Goal: Task Accomplishment & Management: Use online tool/utility

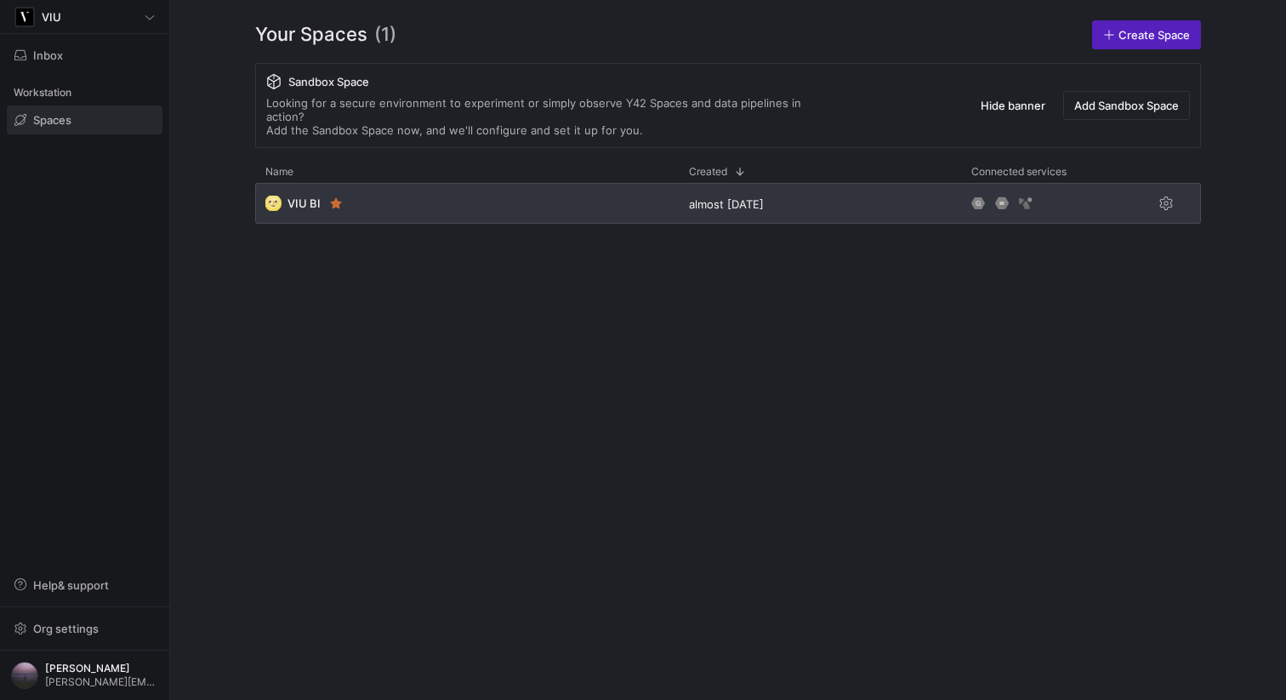
click at [449, 183] on div "🌝 VIU BI" at bounding box center [466, 203] width 423 height 41
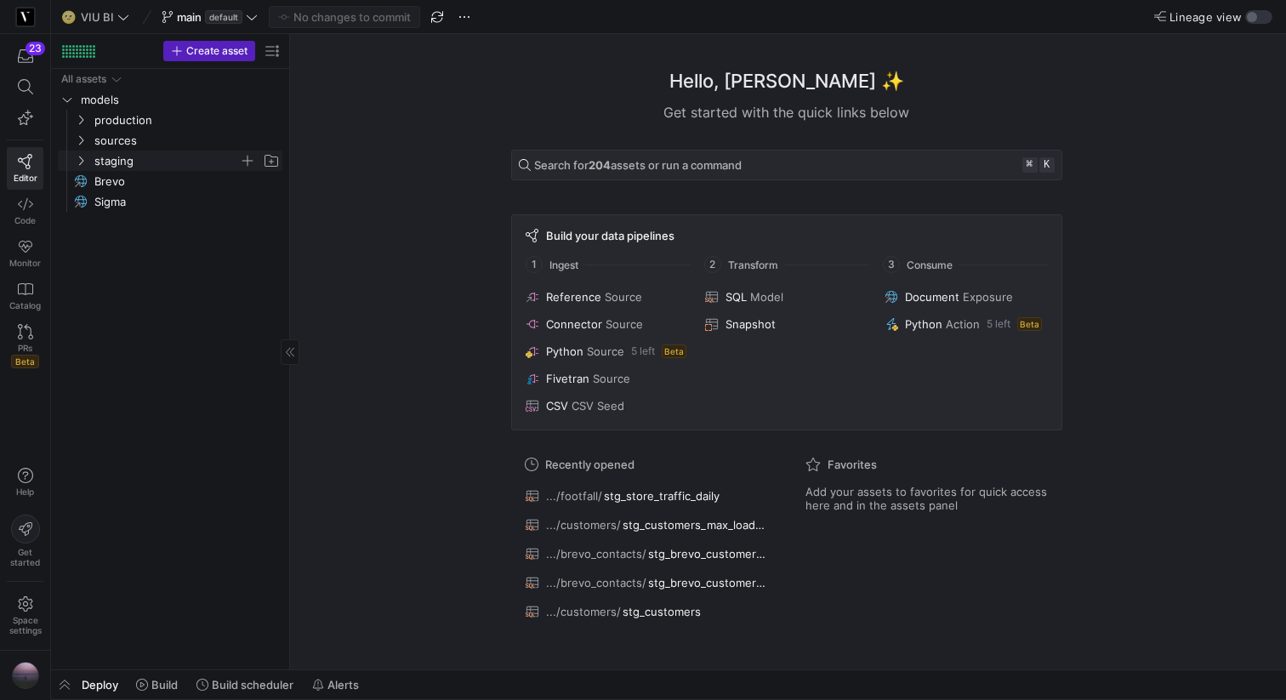
click at [82, 156] on icon "Press SPACE to select this row." at bounding box center [81, 161] width 12 height 10
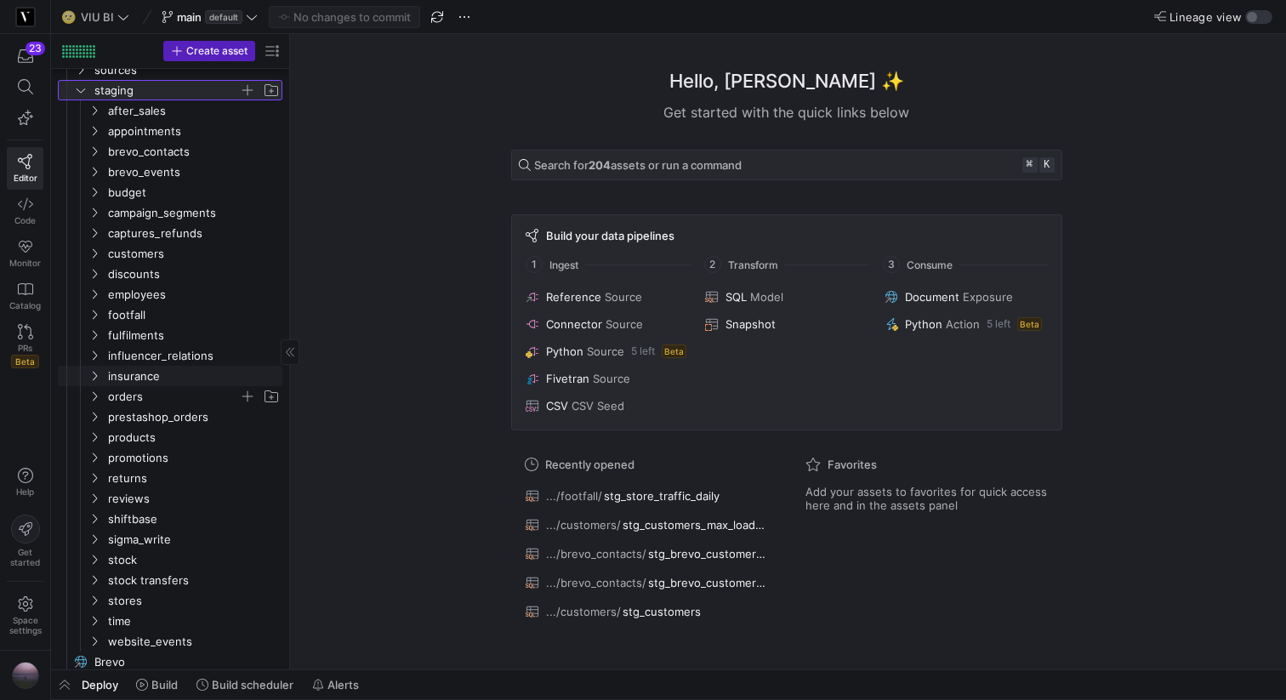
scroll to position [69, 0]
click at [91, 132] on icon "Press SPACE to select this row." at bounding box center [94, 133] width 12 height 10
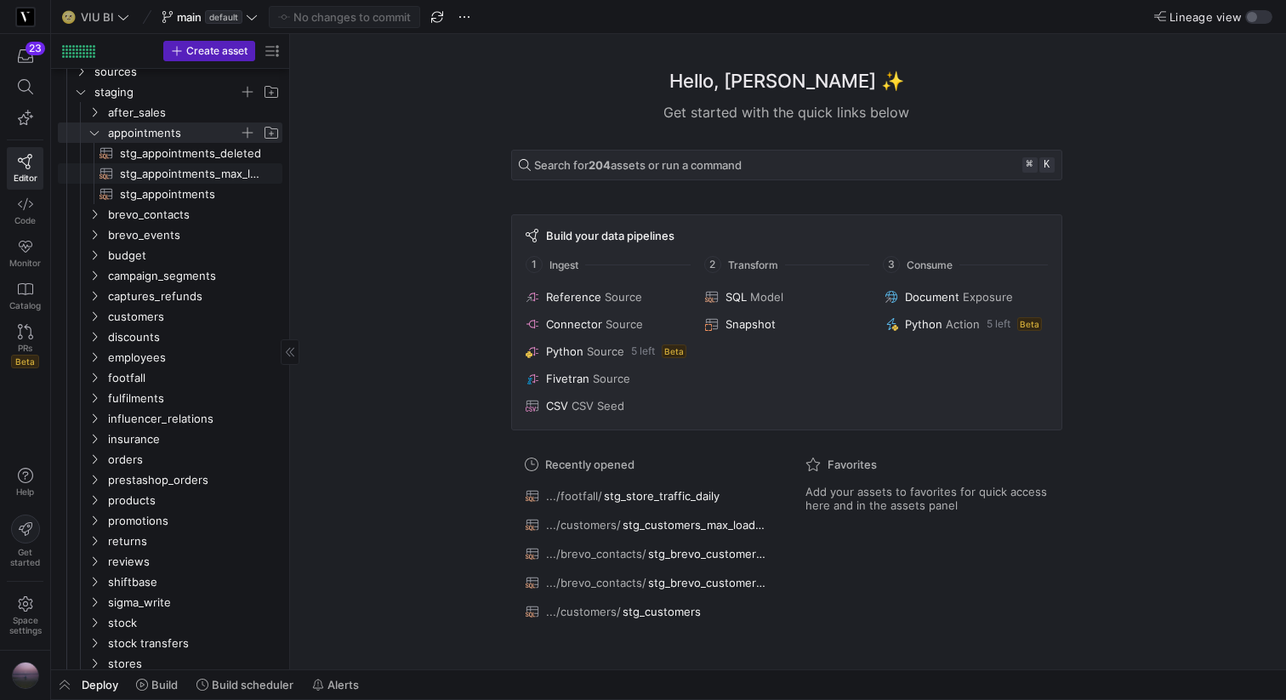
click at [255, 176] on span "stg_appointments_max_loaded​​​​​​​​​​" at bounding box center [191, 174] width 143 height 20
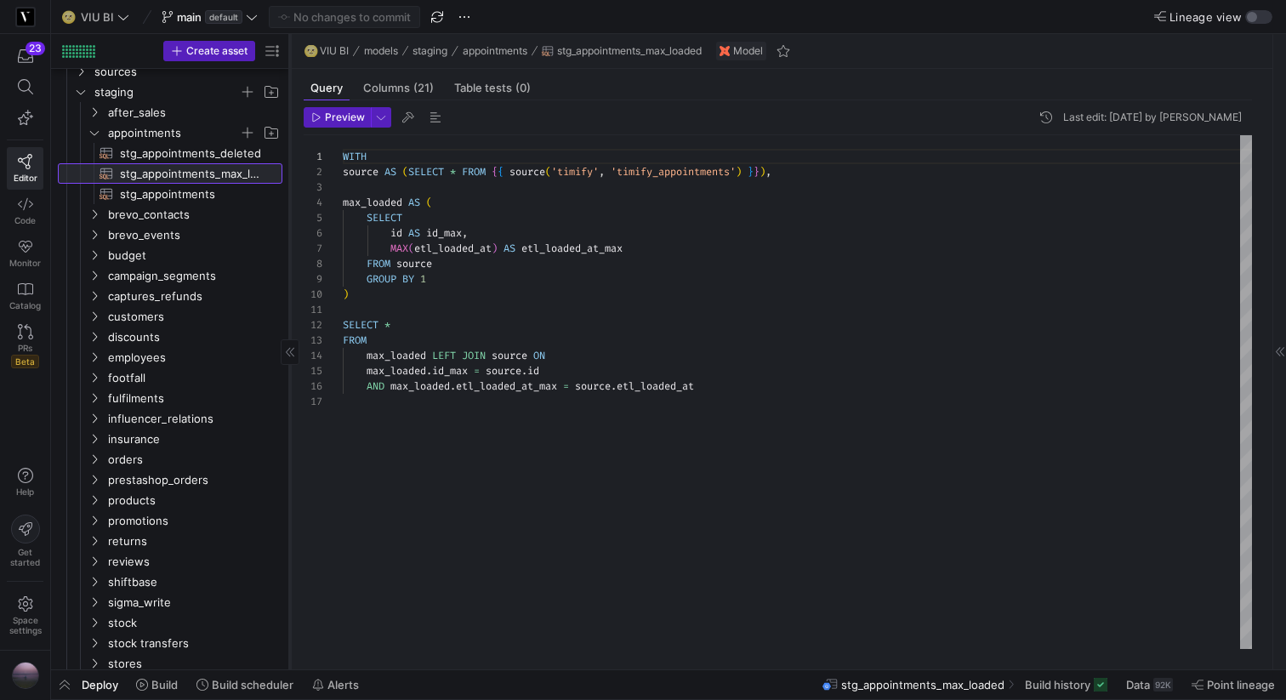
scroll to position [153, 0]
click at [214, 185] on span "stg_appointments​​​​​​​​​​" at bounding box center [191, 195] width 143 height 20
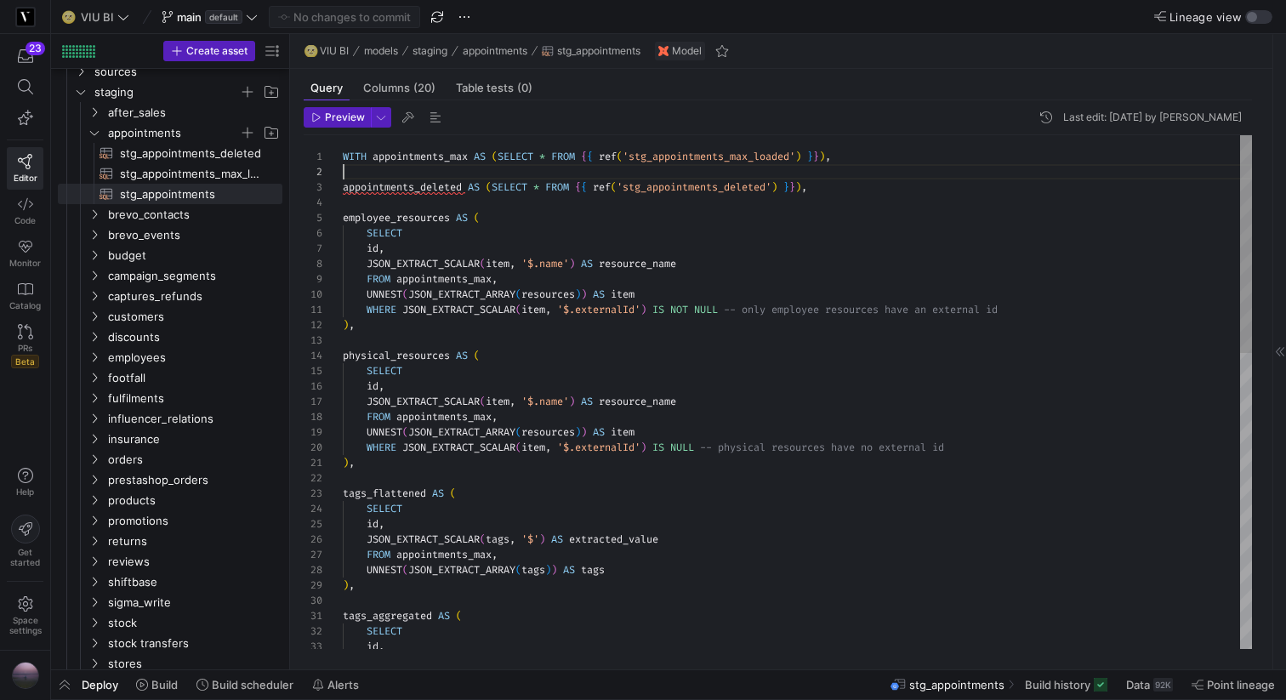
scroll to position [15, 0]
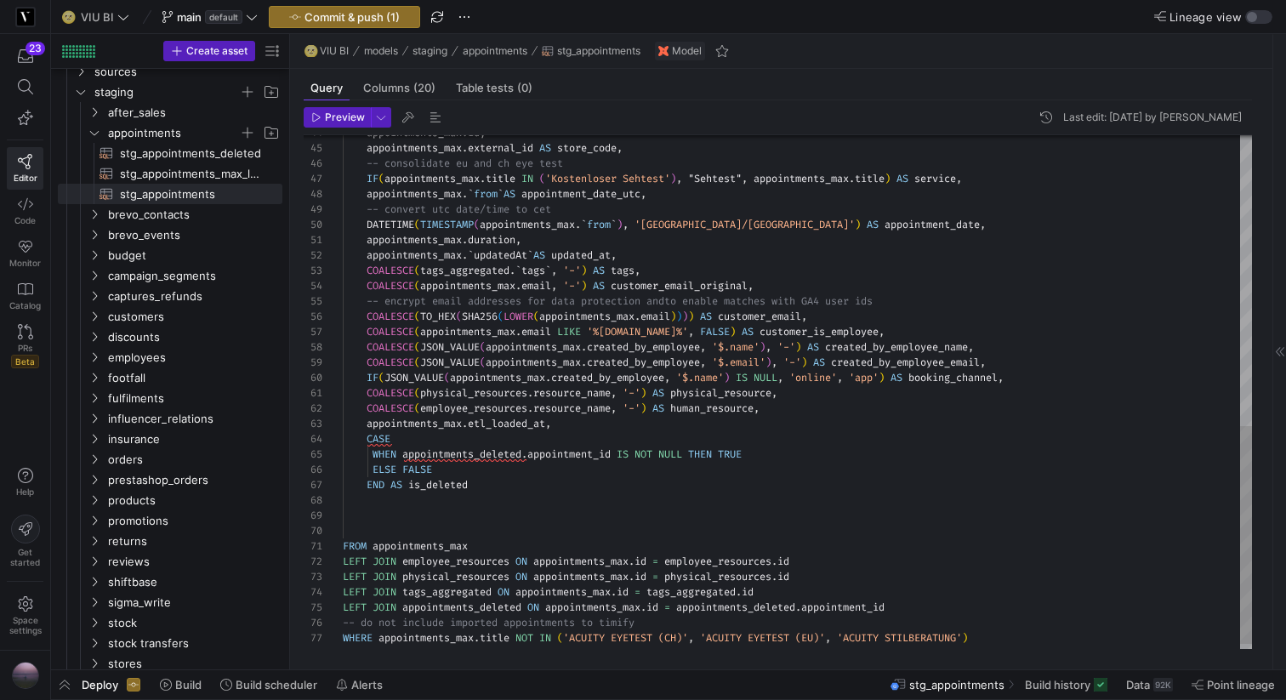
click at [817, 412] on div "appointments_max . external_id AS store_code , -- consolidate eu and ch eye tes…" at bounding box center [797, 56] width 909 height 1207
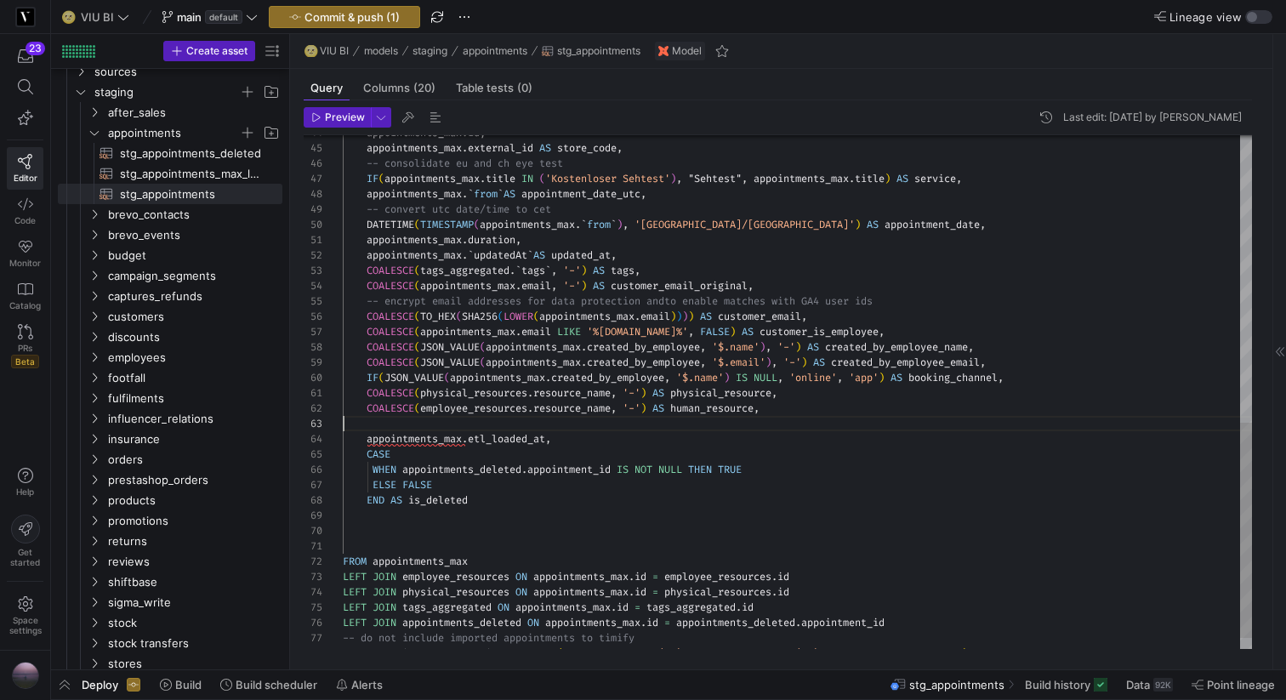
scroll to position [15, 429]
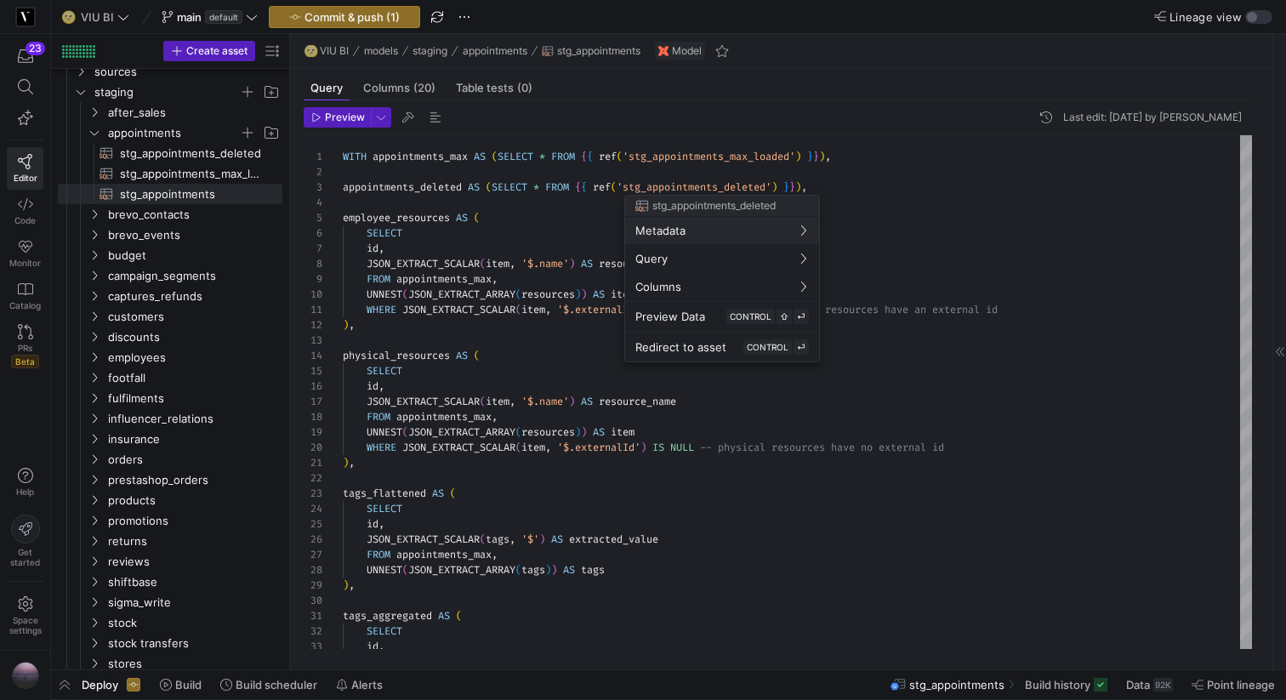
click at [215, 179] on div at bounding box center [643, 350] width 1286 height 700
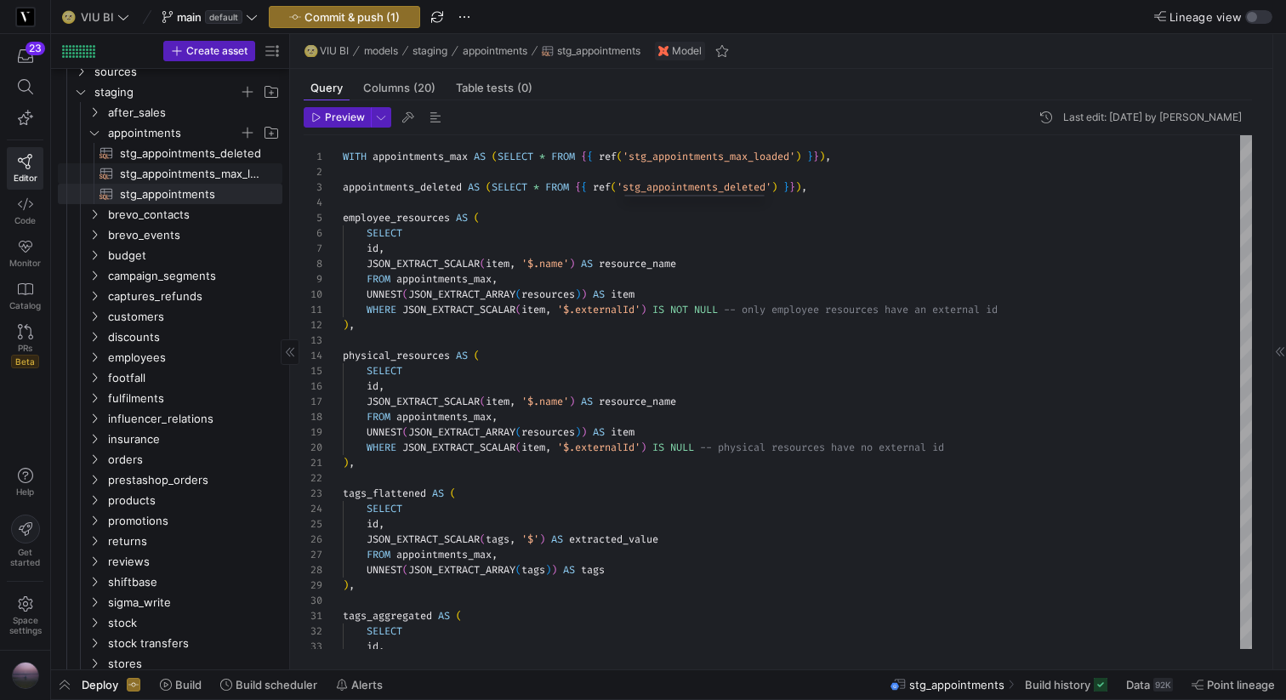
click at [198, 179] on span "stg_appointments_max_loaded​​​​​​​​​​" at bounding box center [191, 174] width 143 height 20
type textarea "WITH source AS (SELECT * FROM {{ source('timify', 'timify_appointments') }}), m…"
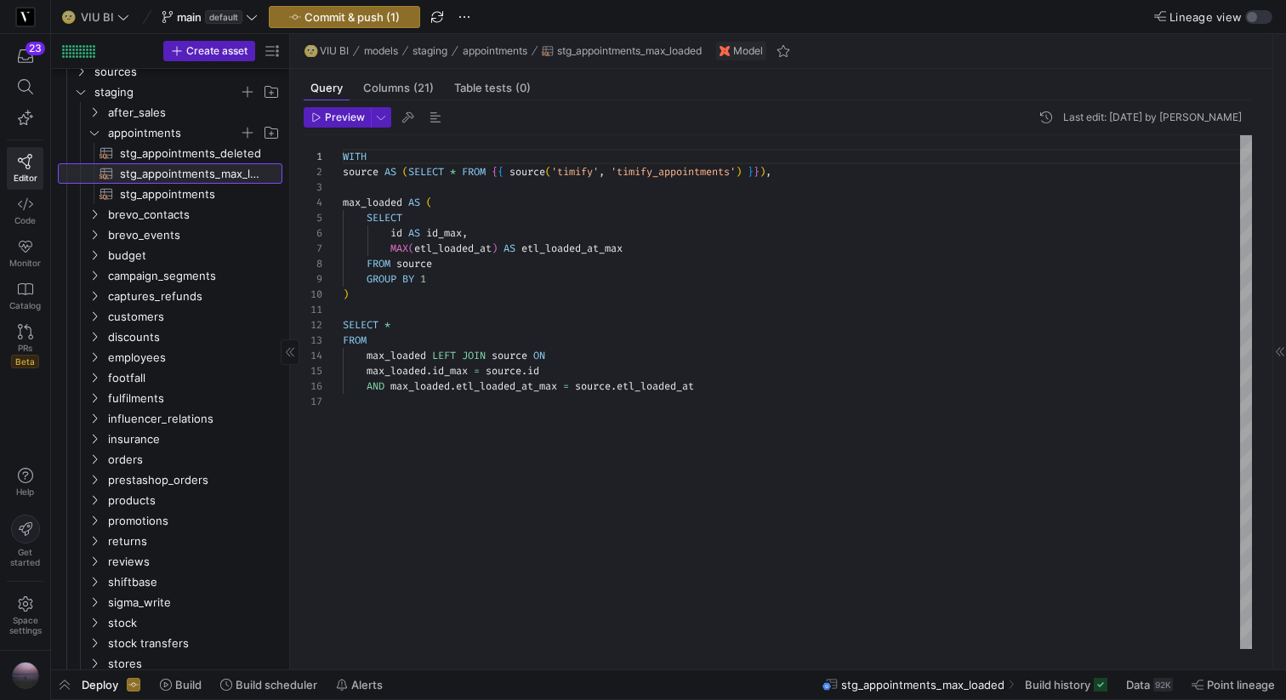
scroll to position [153, 0]
click at [338, 123] on span "button" at bounding box center [336, 117] width 65 height 19
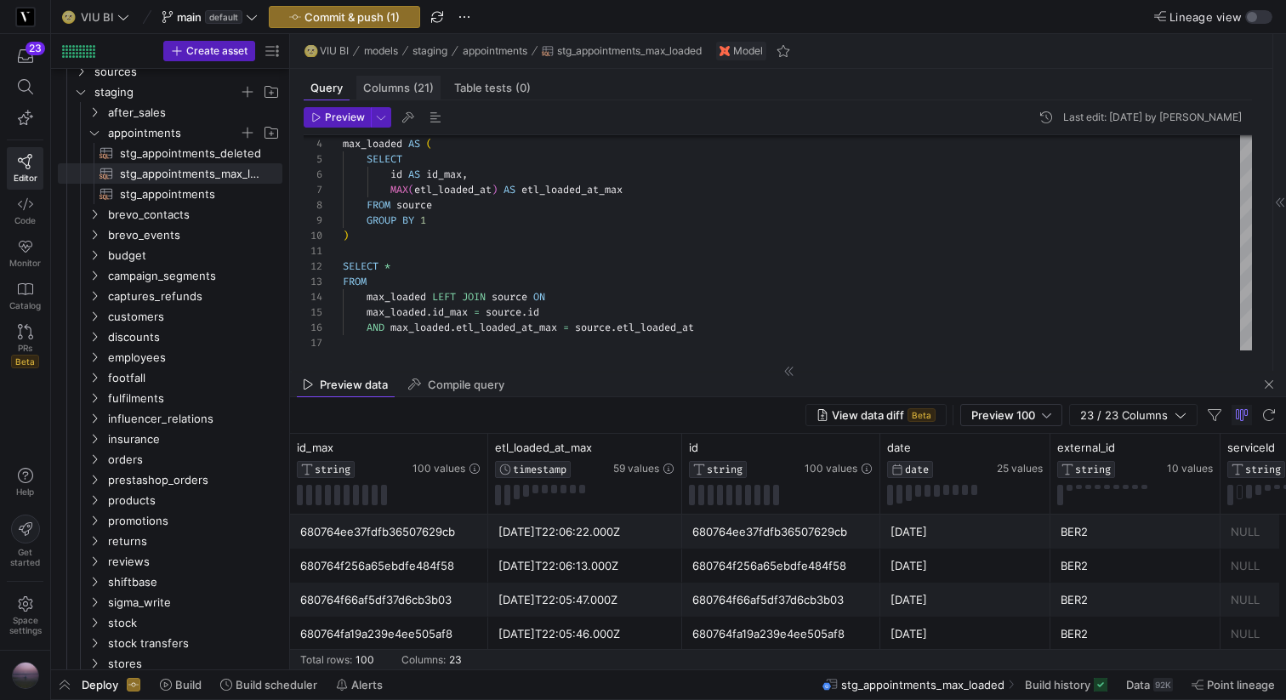
click at [379, 95] on div "Columns (21)" at bounding box center [398, 88] width 84 height 25
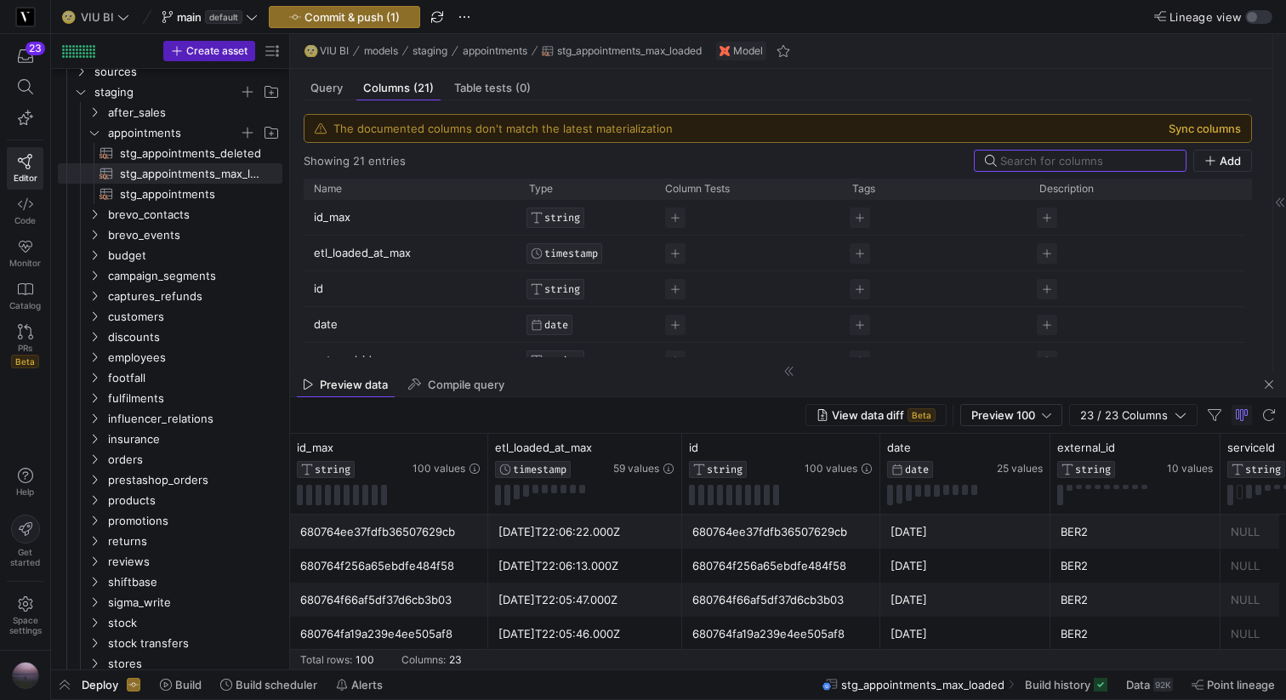
click at [1207, 126] on button "Sync columns" at bounding box center [1204, 129] width 72 height 14
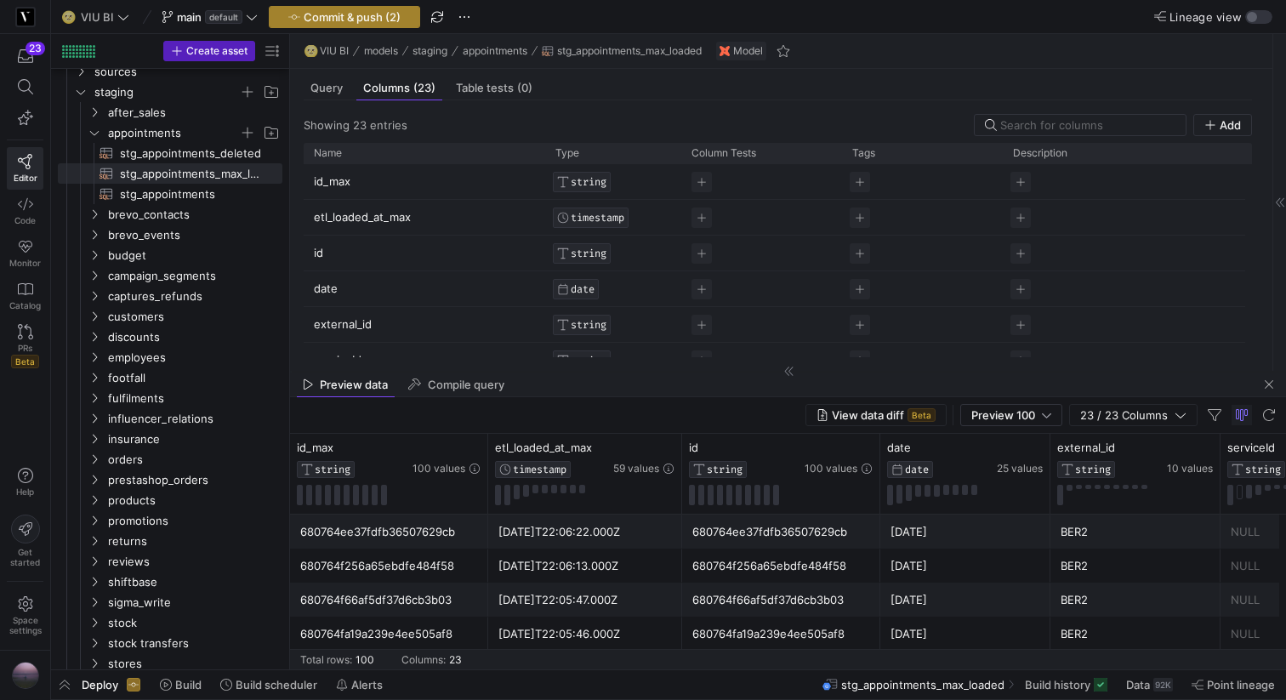
click at [335, 15] on span "Commit & push (2)" at bounding box center [352, 17] width 97 height 14
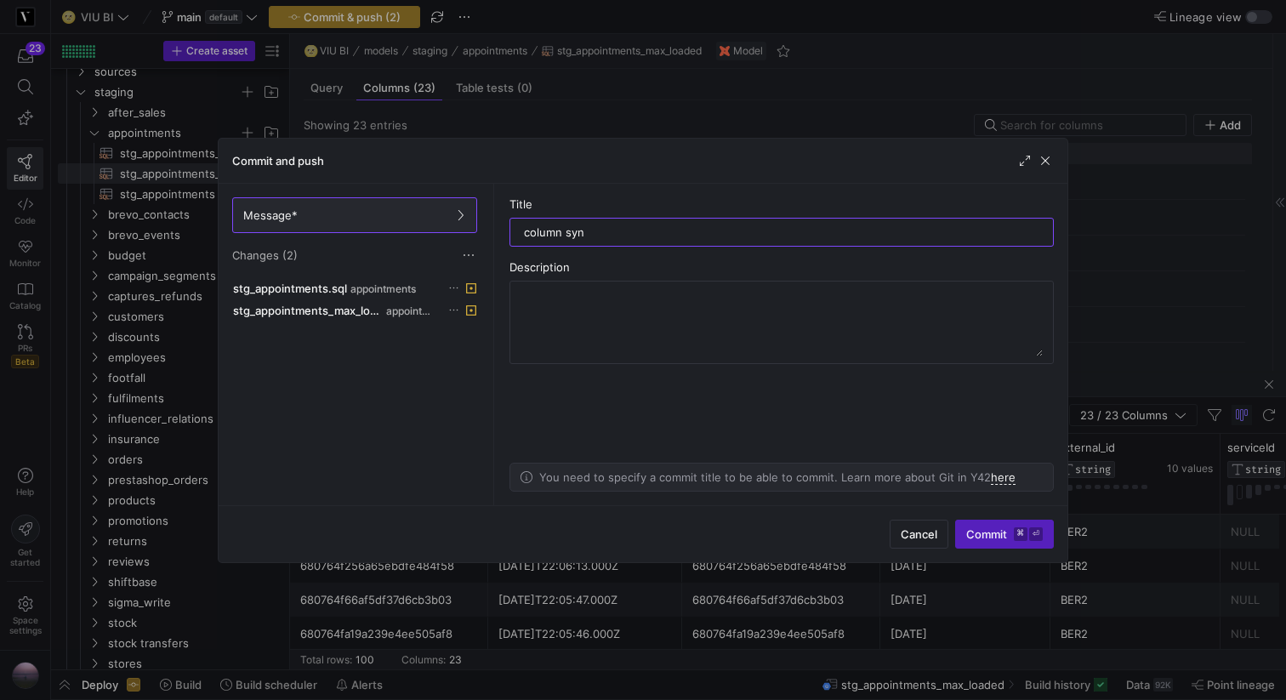
type input "column sync"
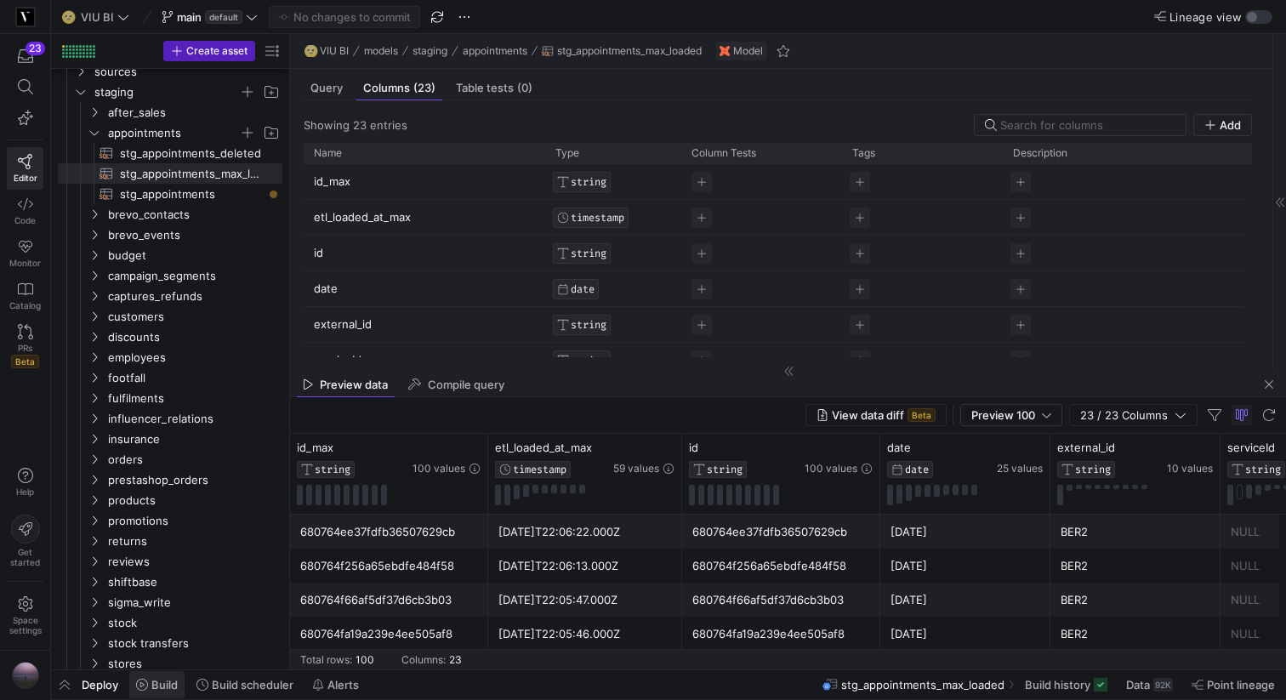
click at [161, 679] on span "Build" at bounding box center [164, 685] width 26 height 14
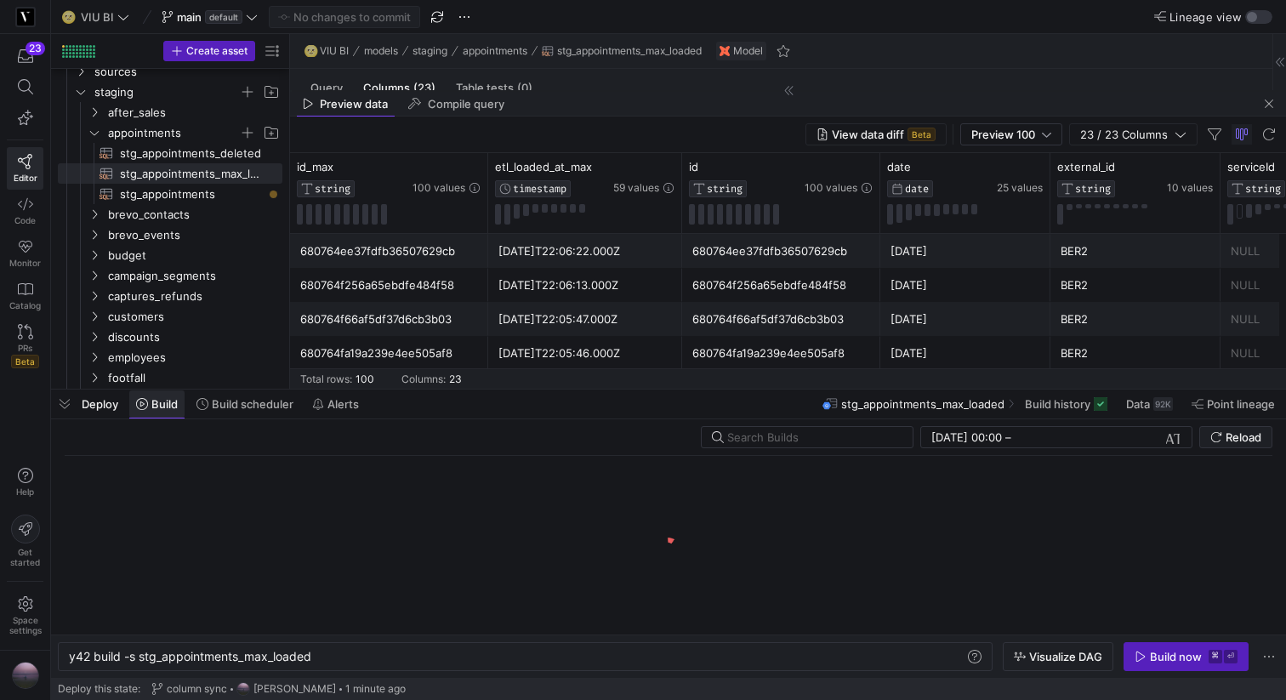
scroll to position [0, 243]
click at [1156, 655] on div "Build now" at bounding box center [1176, 657] width 52 height 14
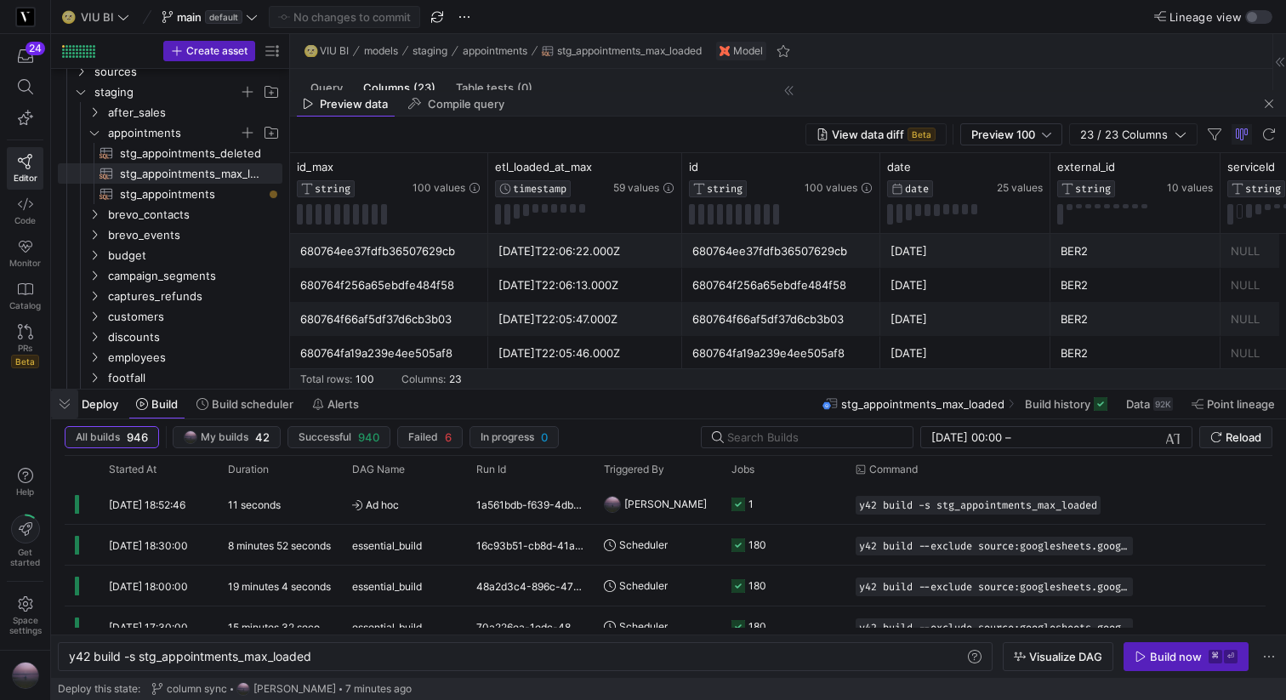
click at [63, 404] on span "button" at bounding box center [64, 403] width 27 height 29
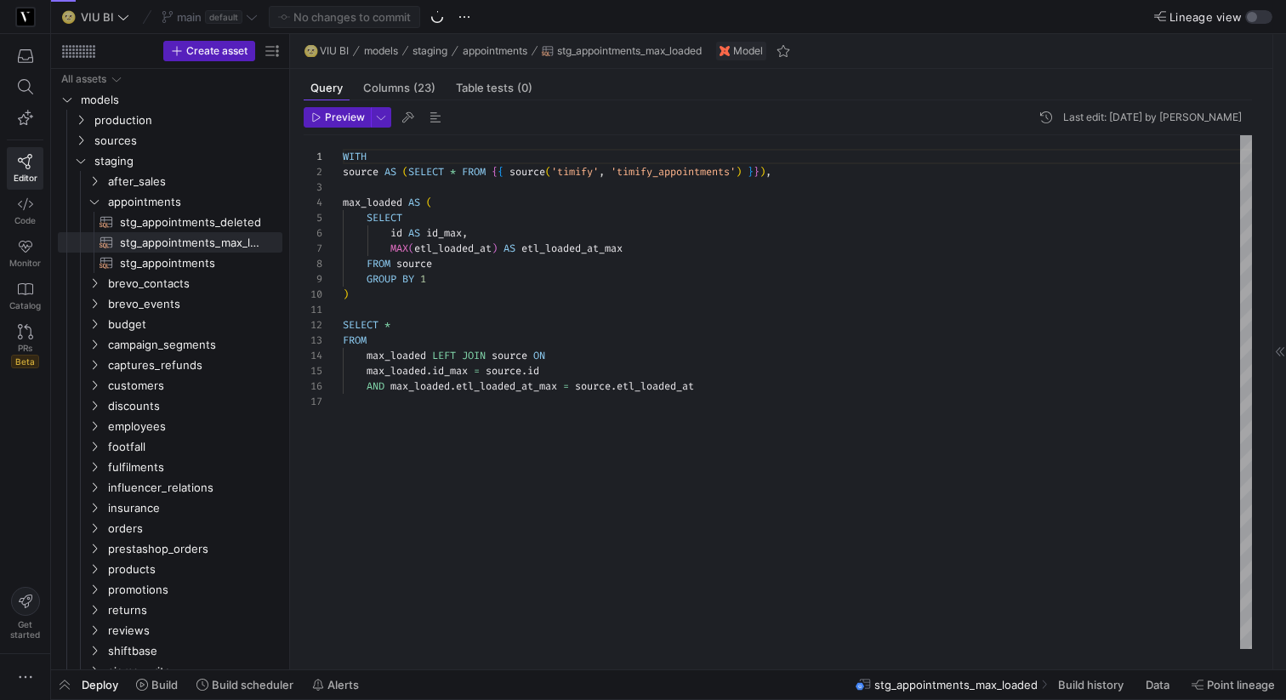
scroll to position [153, 0]
click at [228, 260] on span "stg_appointments​​​​​​​​​​" at bounding box center [191, 263] width 143 height 20
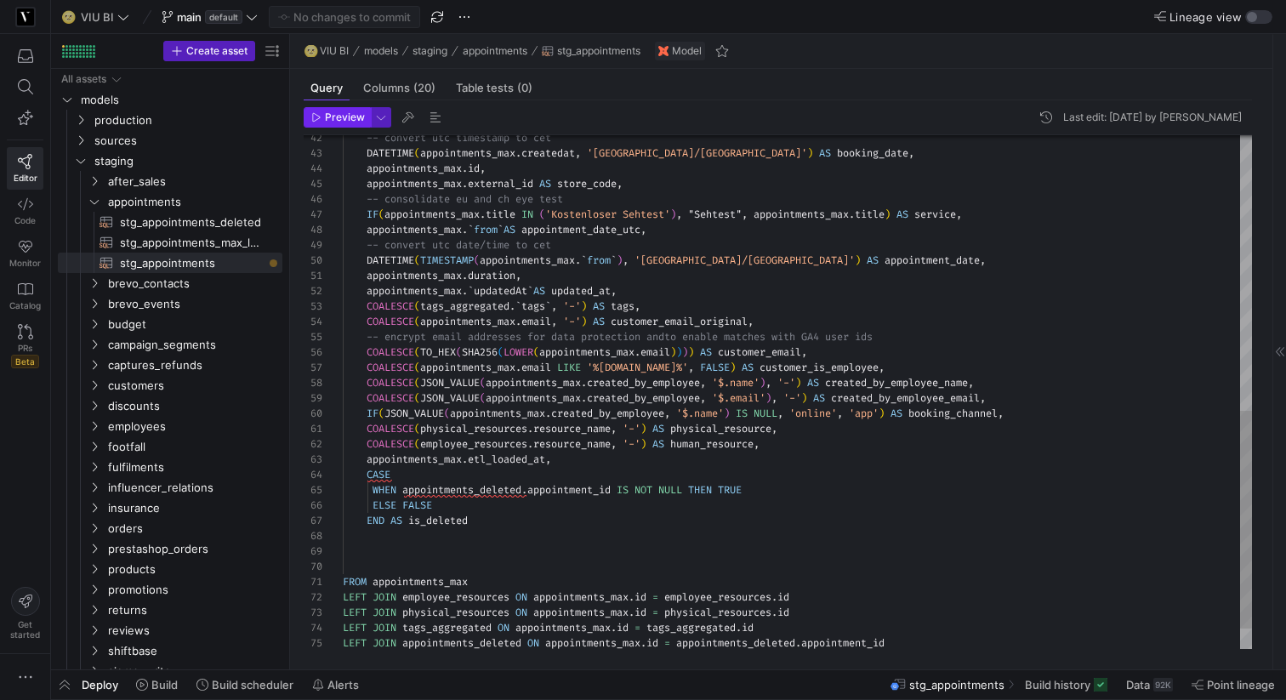
click at [352, 119] on span "Preview" at bounding box center [345, 117] width 40 height 12
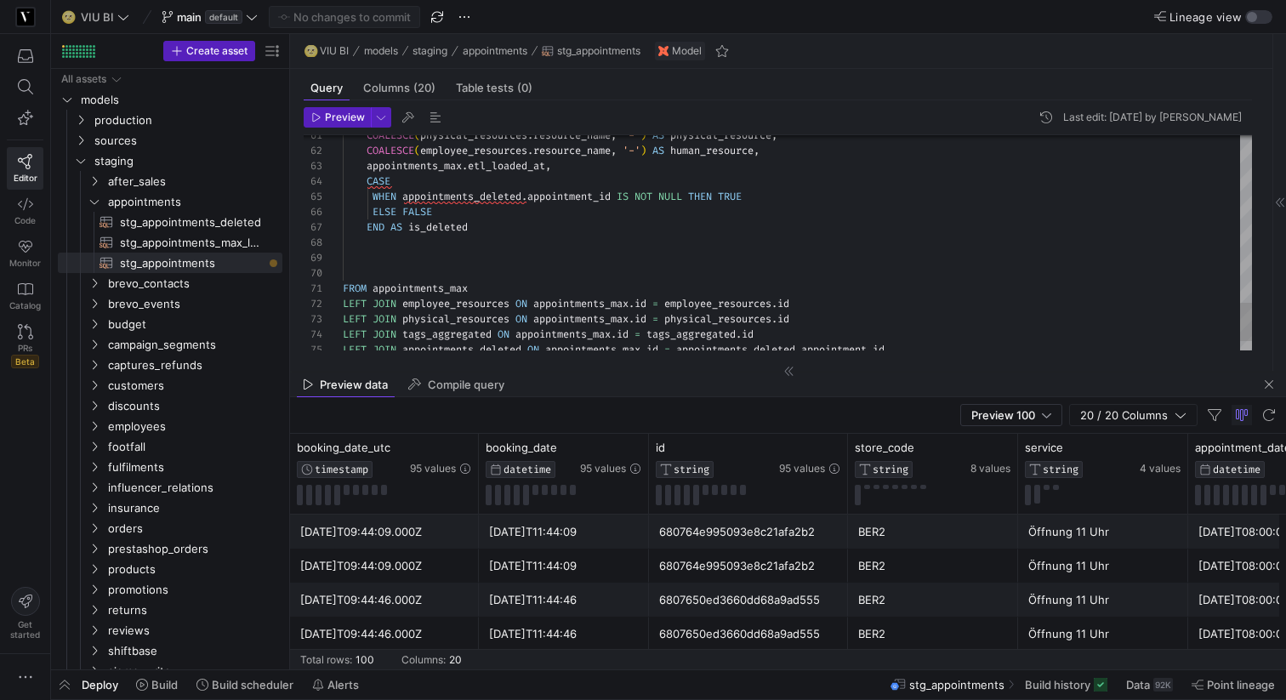
scroll to position [92, 128]
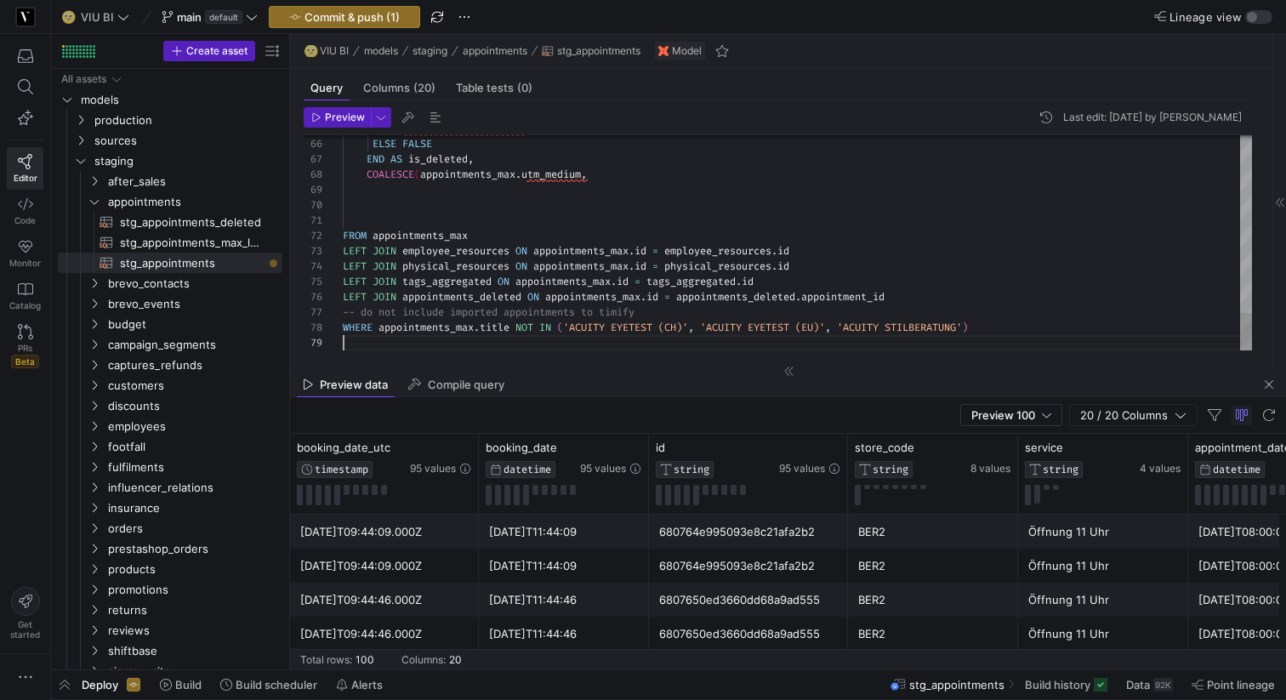
scroll to position [122, 0]
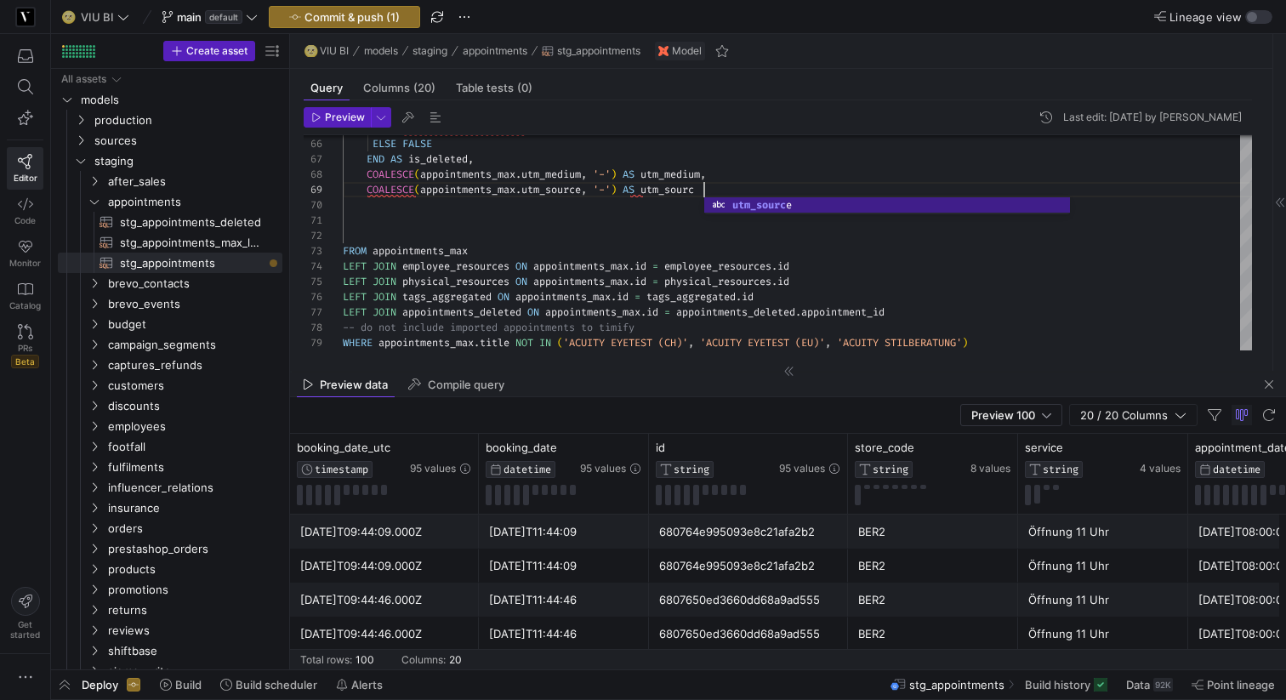
scroll to position [122, 367]
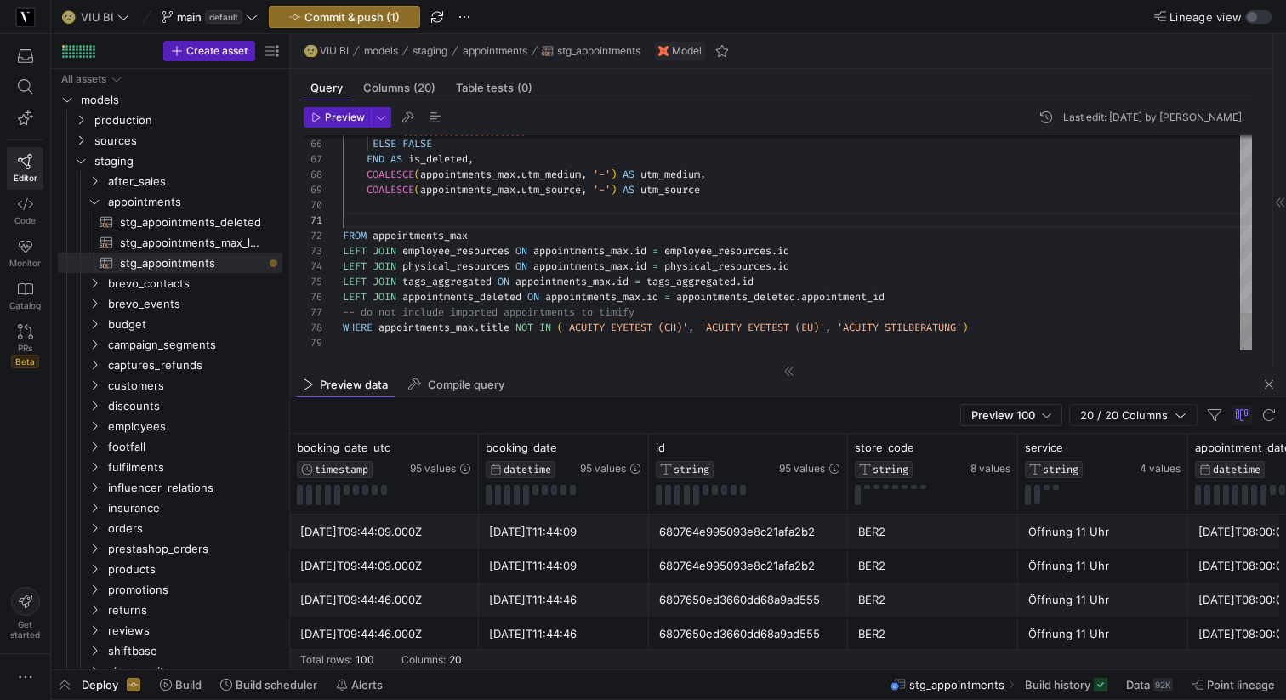
scroll to position [138, 25]
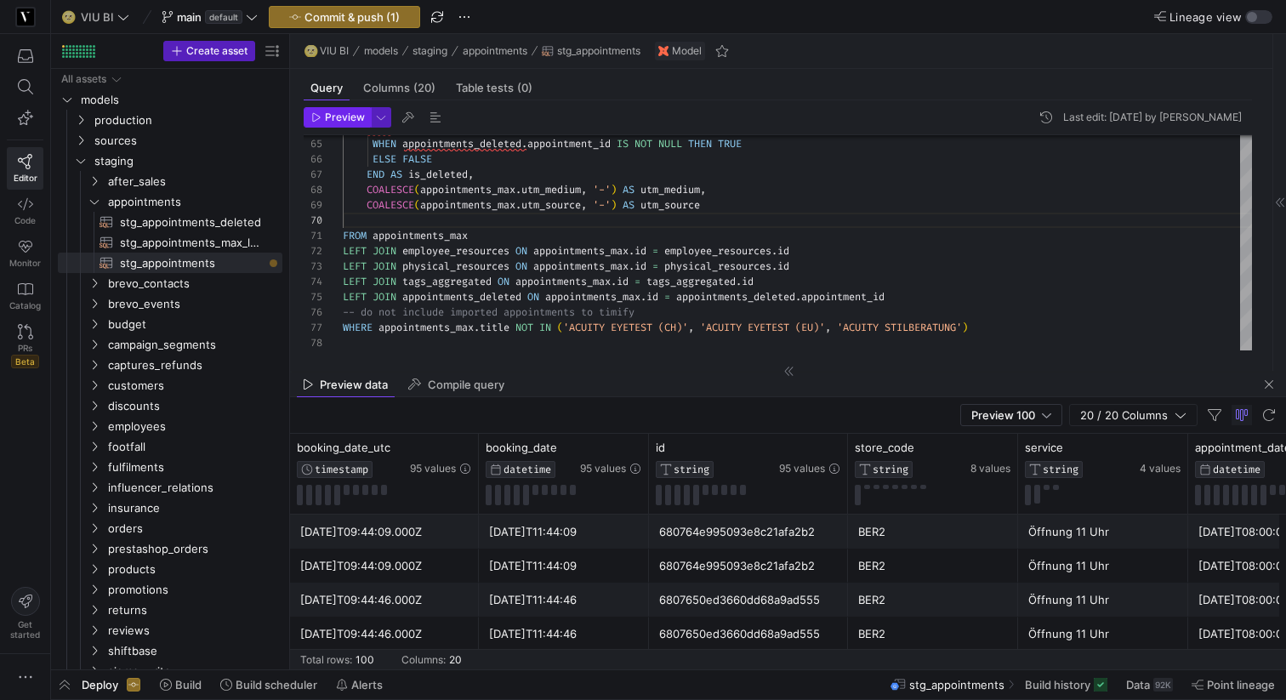
type textarea "COALESCE(physical_resources.resource_name, '-') AS physical_resource, COALESCE(…"
click at [335, 113] on span "Preview" at bounding box center [345, 117] width 40 height 12
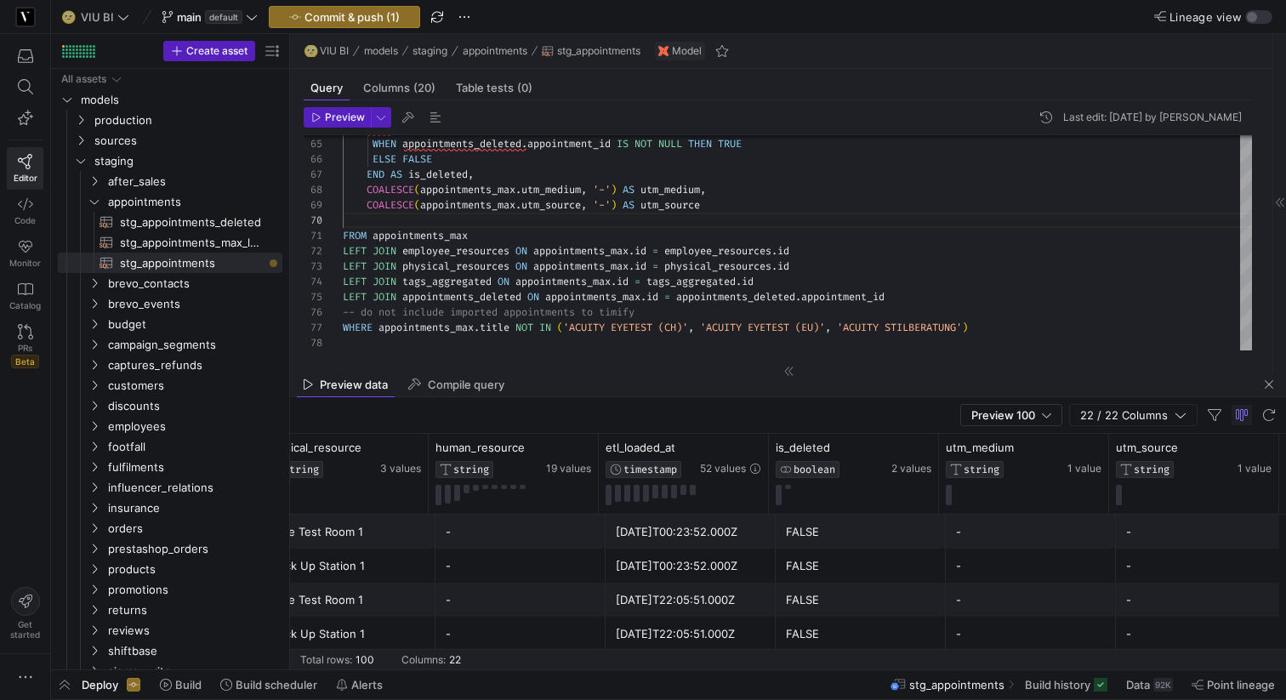
scroll to position [407, 0]
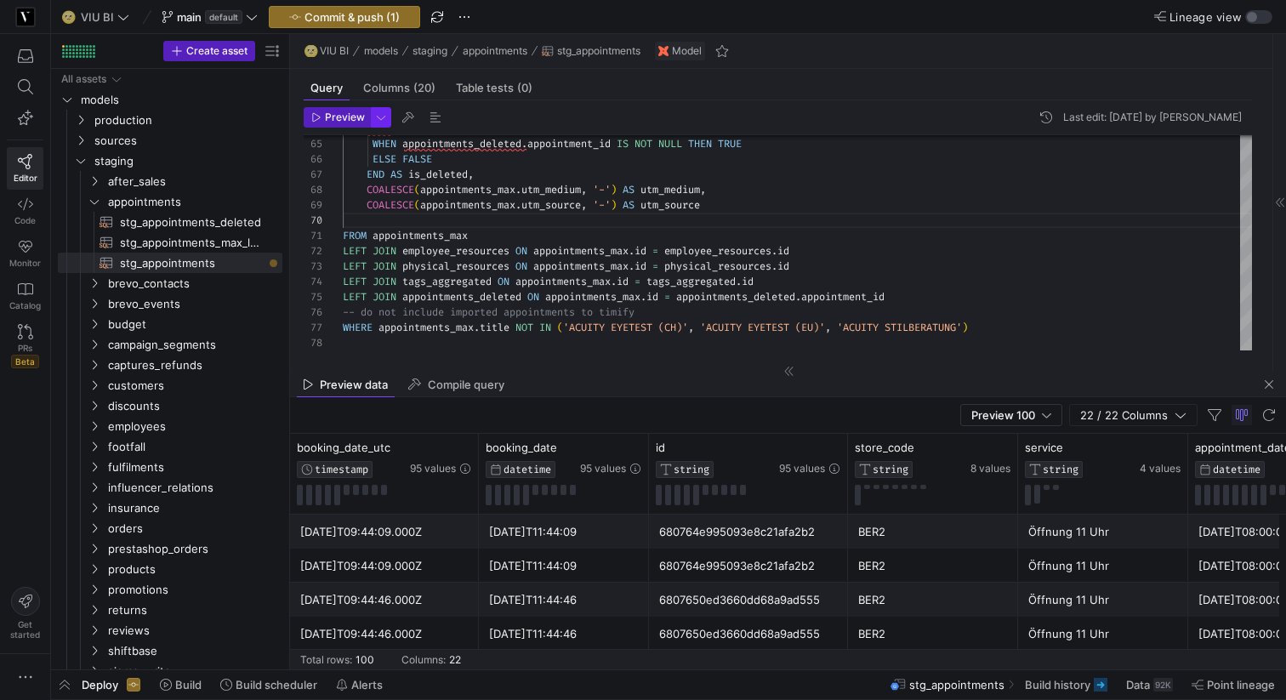
click at [379, 115] on span "button" at bounding box center [381, 117] width 19 height 19
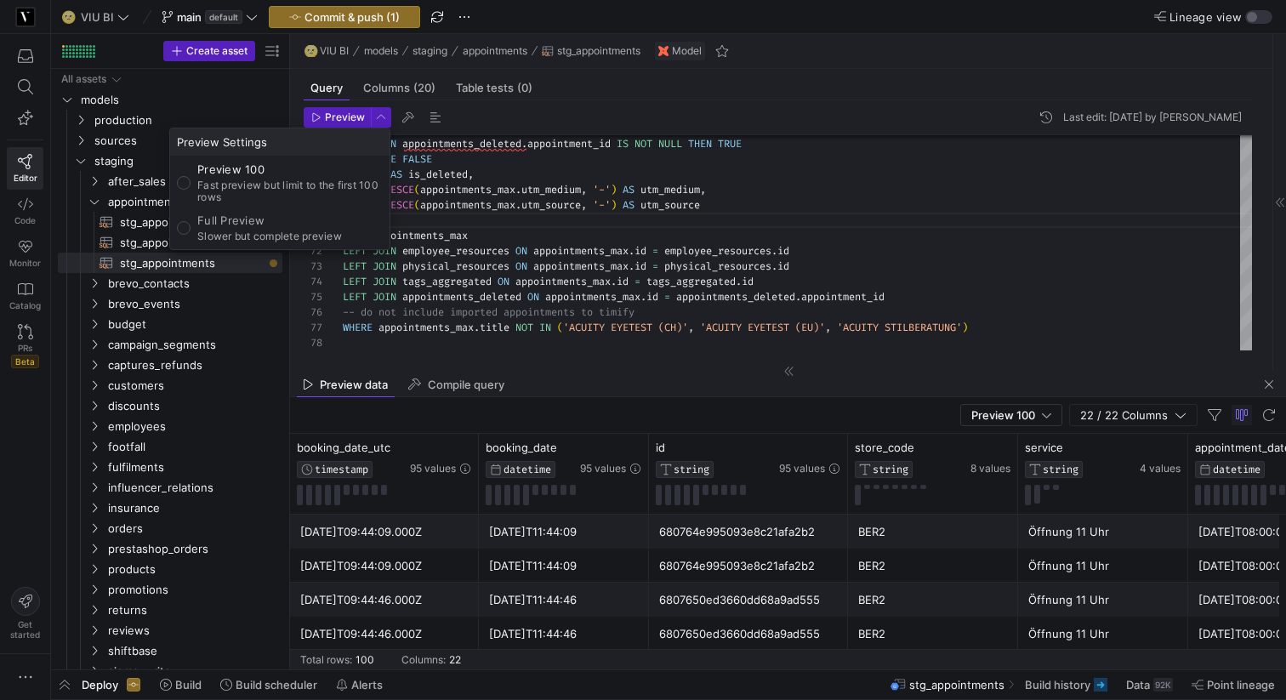
click at [216, 229] on div "Full Preview Slower but complete preview" at bounding box center [269, 227] width 145 height 29
click at [190, 229] on input "Full Preview Slower but complete preview" at bounding box center [184, 228] width 14 height 14
radio input "true"
click at [326, 118] on div at bounding box center [643, 350] width 1286 height 700
click at [326, 118] on span "Preview" at bounding box center [345, 117] width 40 height 12
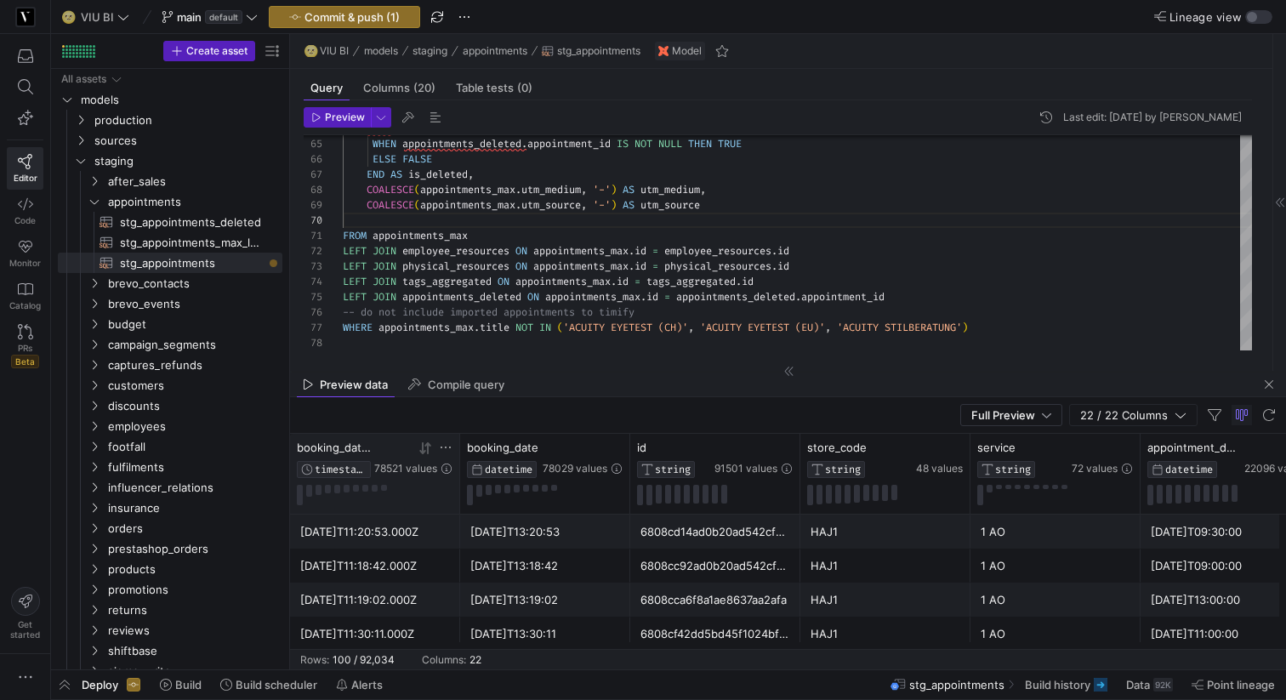
click at [420, 451] on icon at bounding box center [422, 448] width 6 height 12
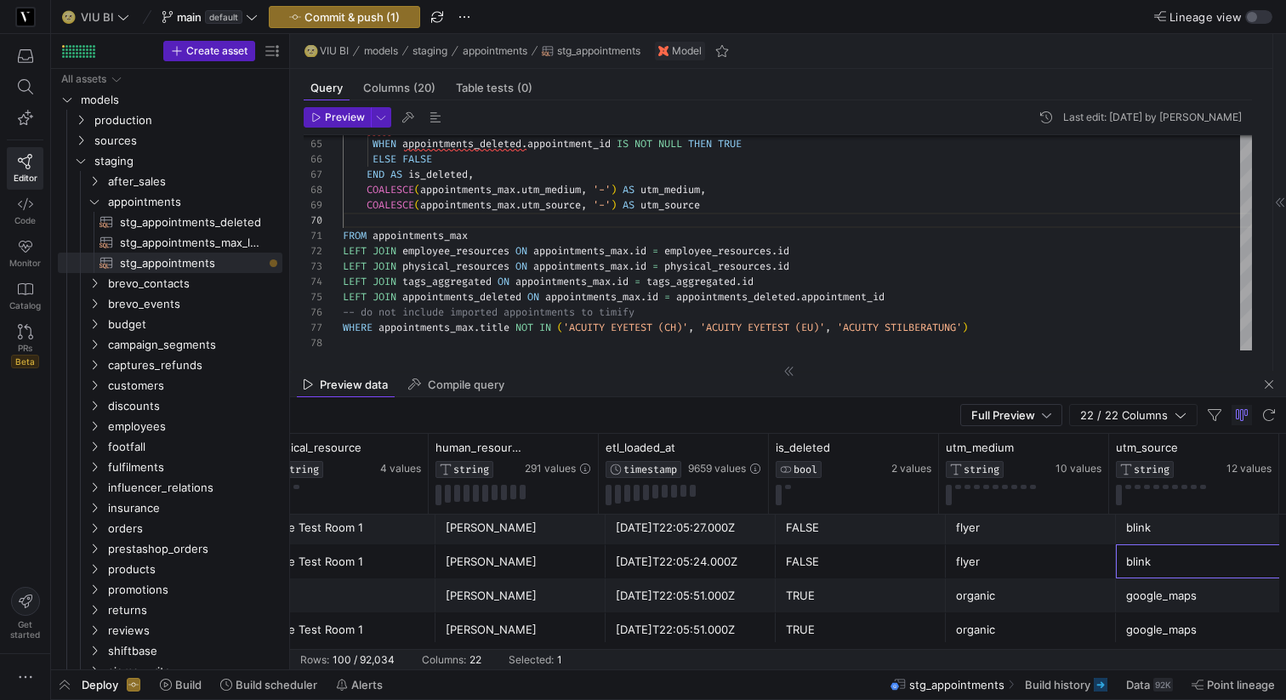
click at [1138, 547] on div "blink" at bounding box center [1201, 561] width 150 height 33
click at [1133, 614] on div "google_maps" at bounding box center [1201, 629] width 150 height 33
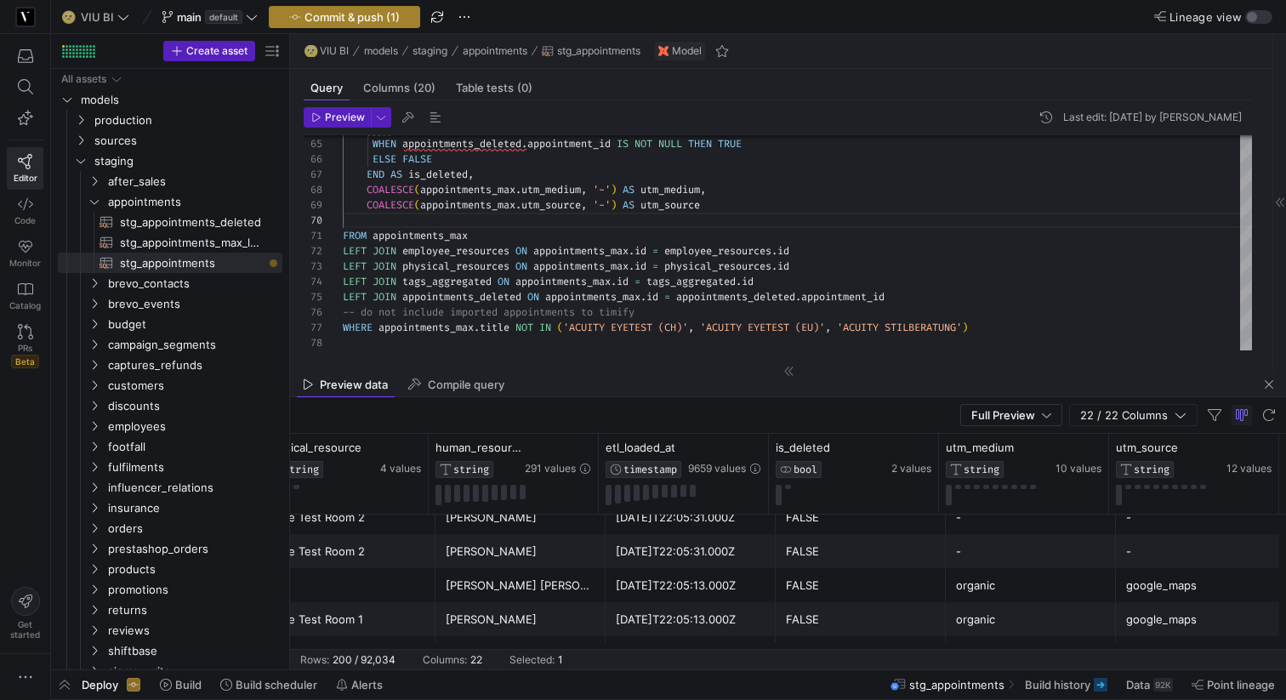
click at [334, 16] on span "Commit & push (1)" at bounding box center [351, 17] width 95 height 14
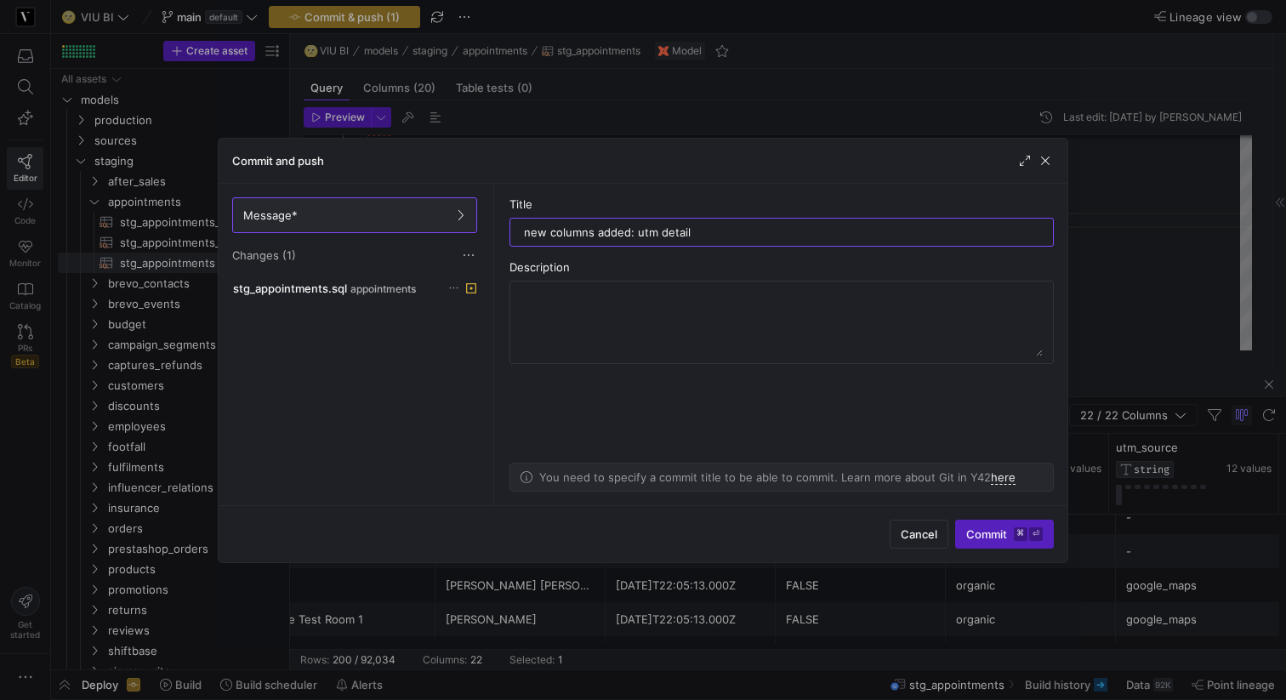
type input "new columns added: utm details"
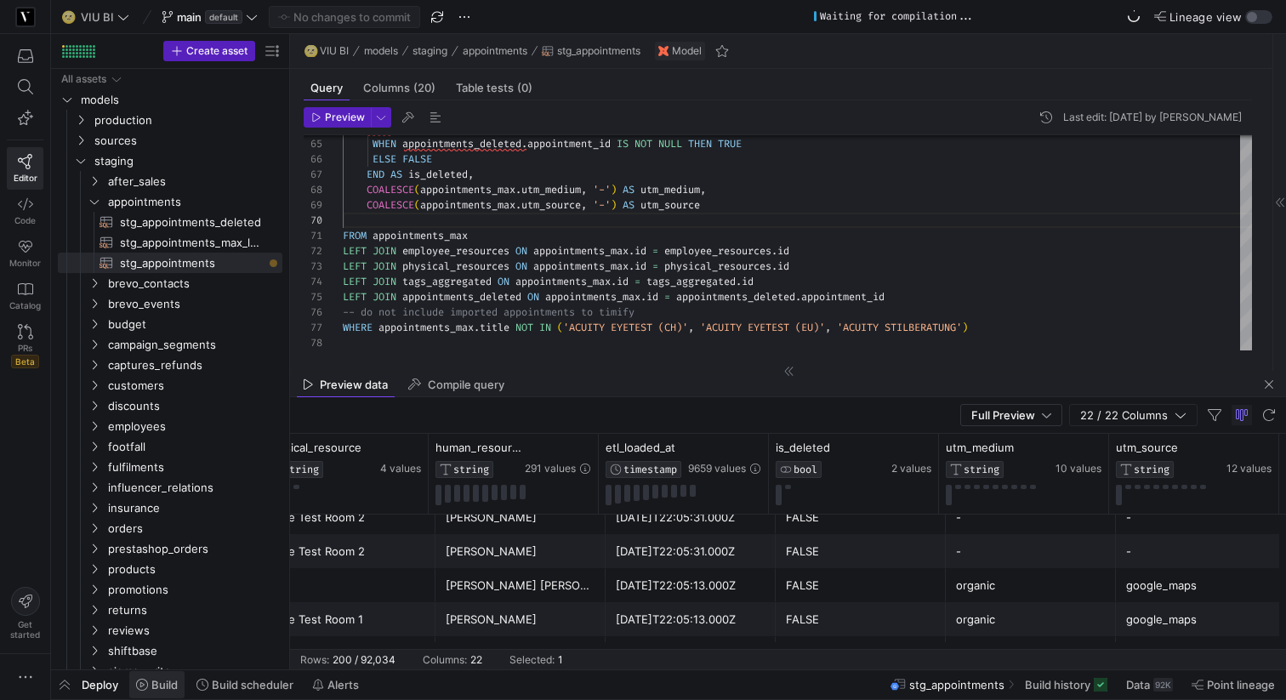
click at [167, 691] on span at bounding box center [156, 684] width 55 height 27
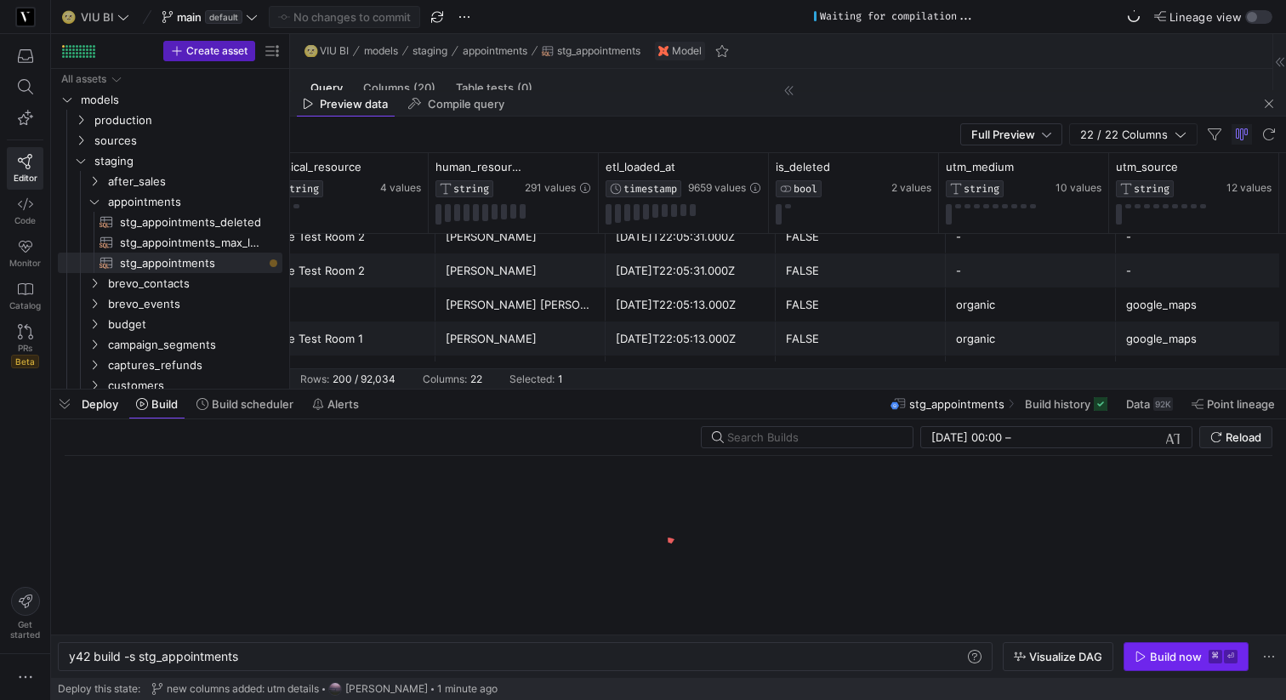
click at [1178, 658] on div "Build now" at bounding box center [1176, 657] width 52 height 14
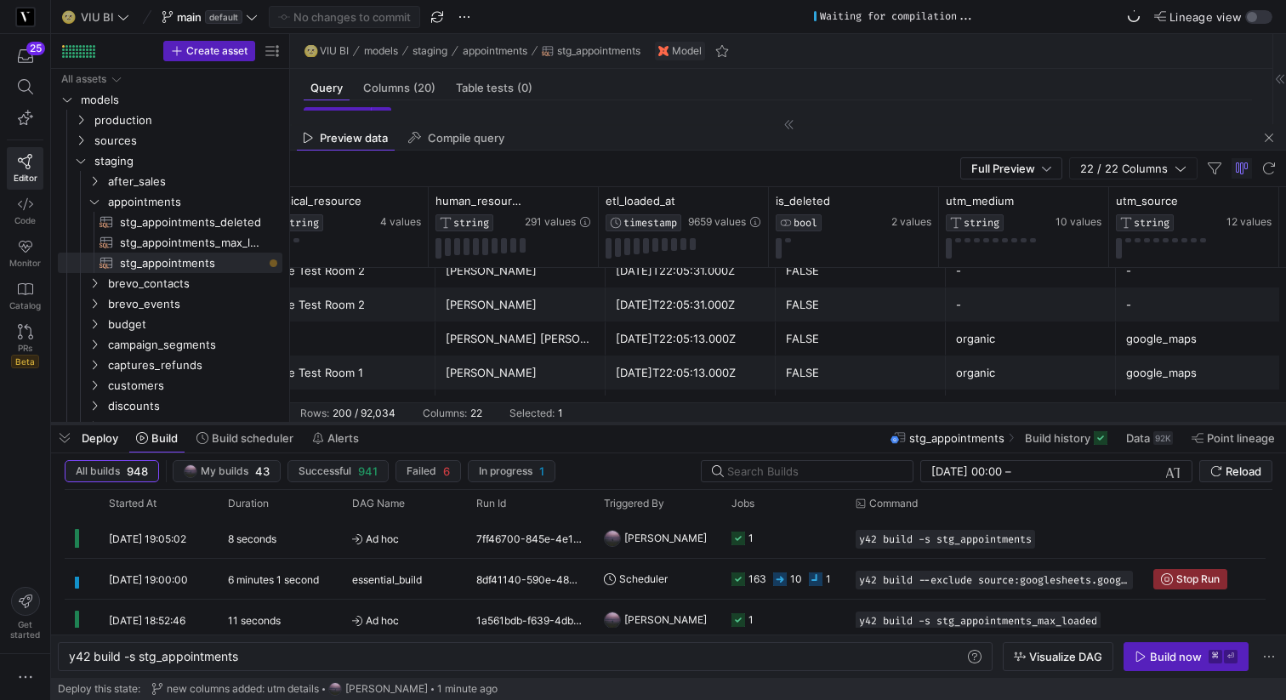
drag, startPoint x: 303, startPoint y: 388, endPoint x: 296, endPoint y: 422, distance: 34.7
click at [296, 422] on div at bounding box center [668, 423] width 1235 height 7
click at [61, 440] on span "button" at bounding box center [64, 437] width 27 height 29
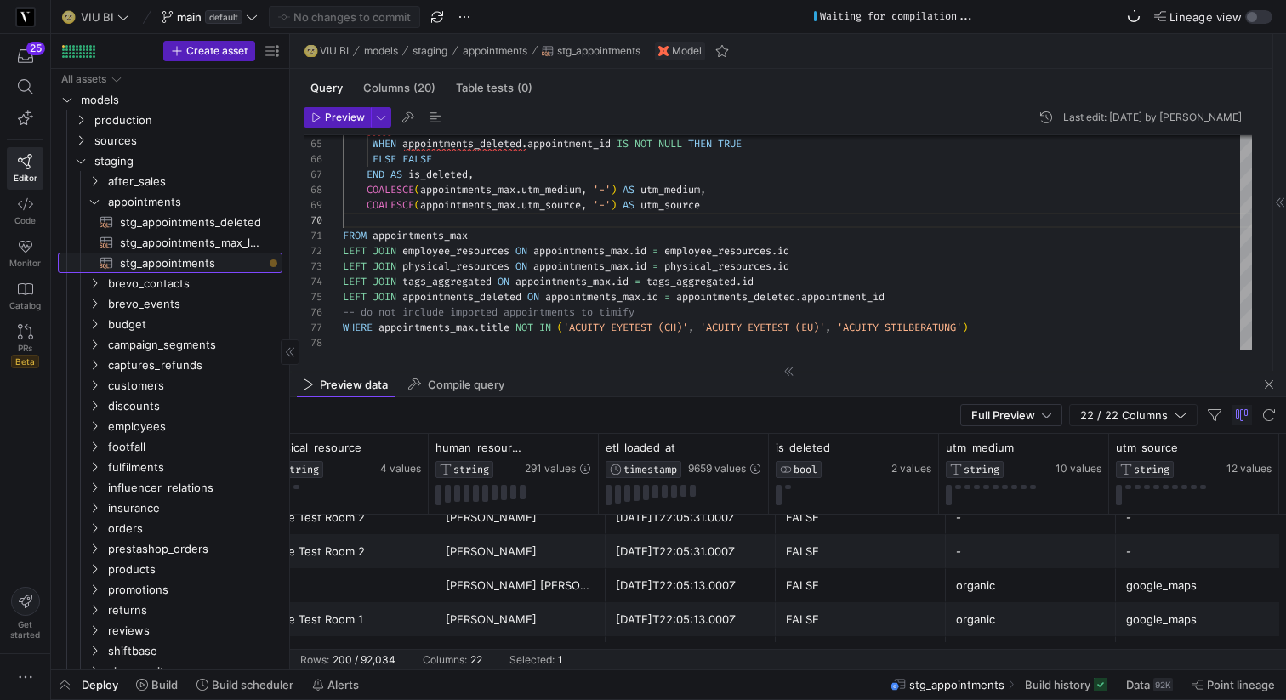
click at [224, 255] on span "stg_appointments​​​​​​​​​​" at bounding box center [191, 263] width 143 height 20
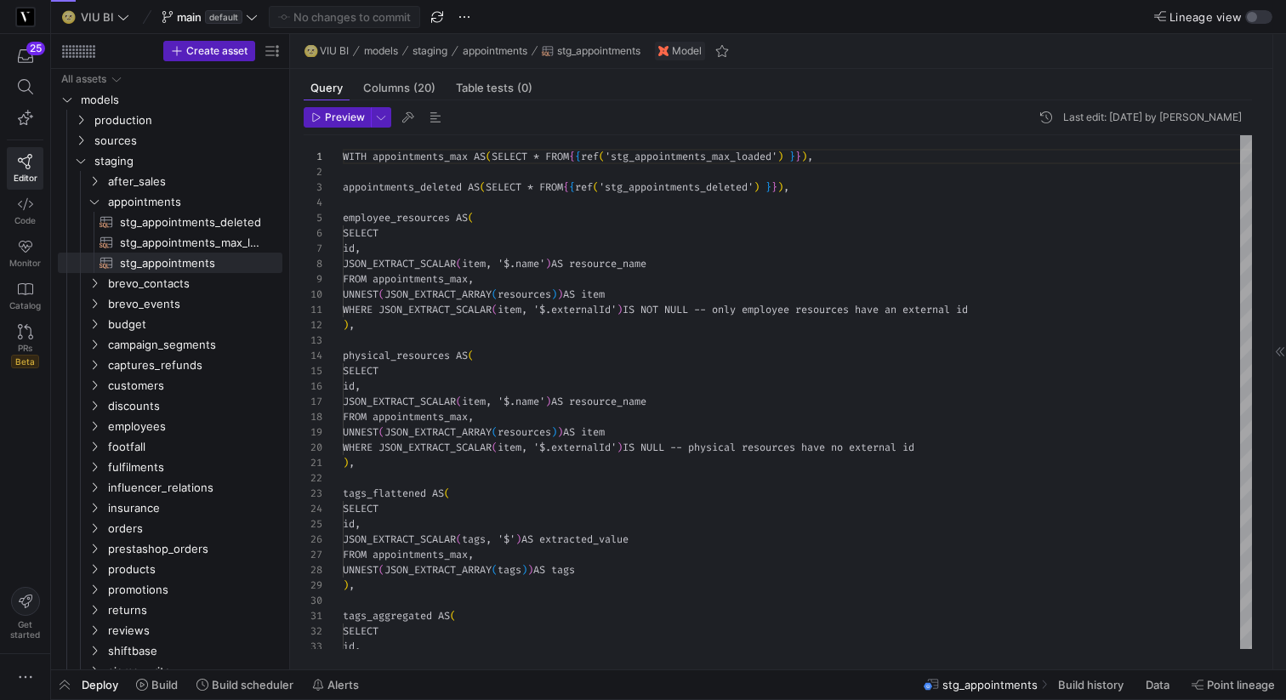
scroll to position [153, 0]
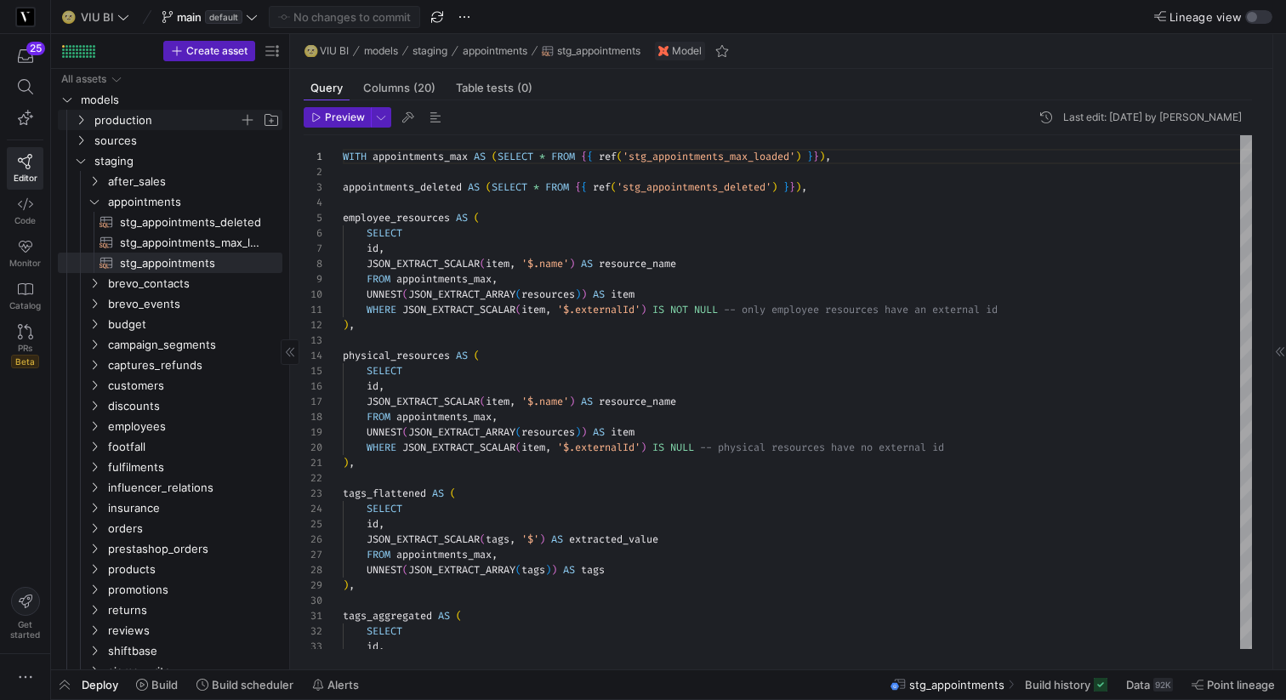
click at [82, 118] on icon "Press SPACE to select this row." at bounding box center [81, 120] width 4 height 9
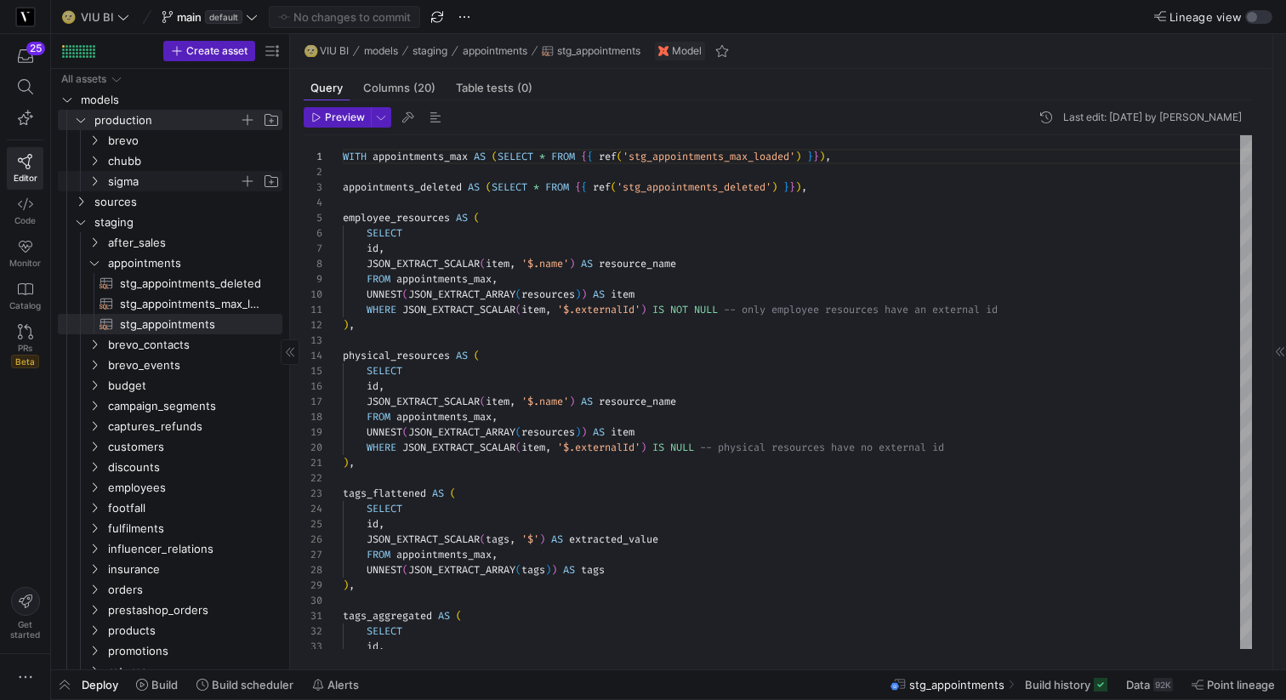
click at [91, 181] on icon "Press SPACE to select this row." at bounding box center [94, 181] width 12 height 10
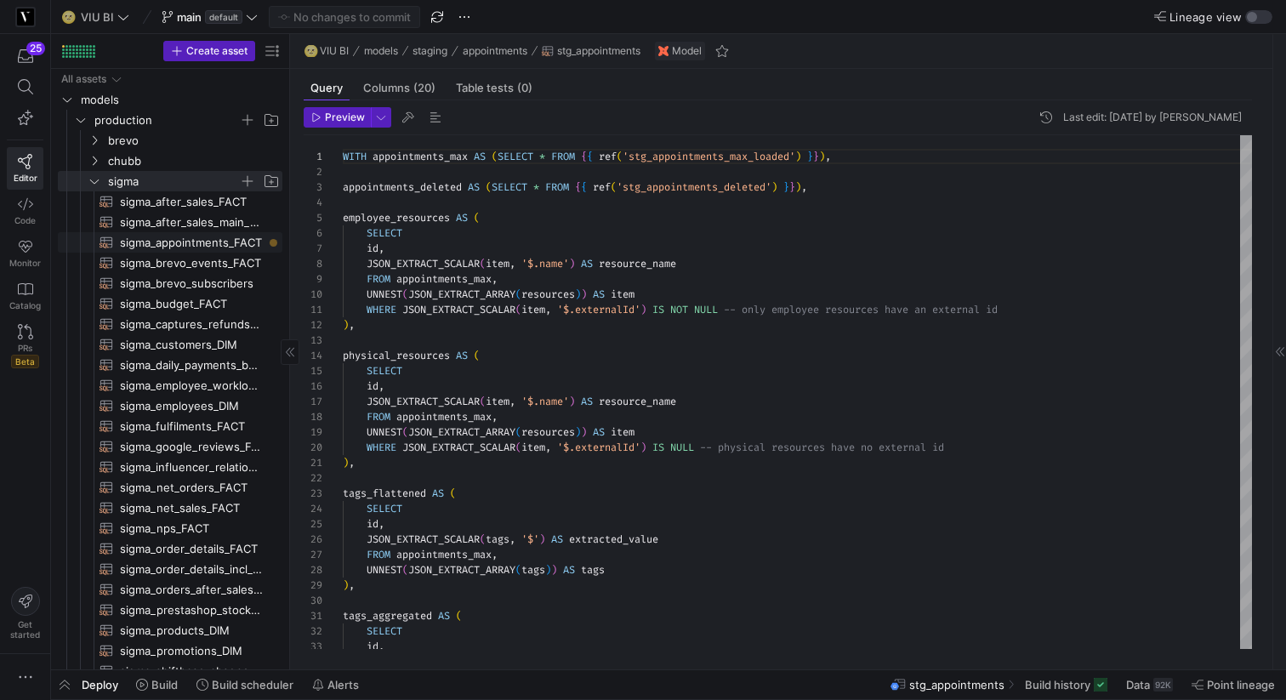
click at [185, 241] on span "sigma_appointments_FACT​​​​​​​​​​" at bounding box center [191, 243] width 143 height 20
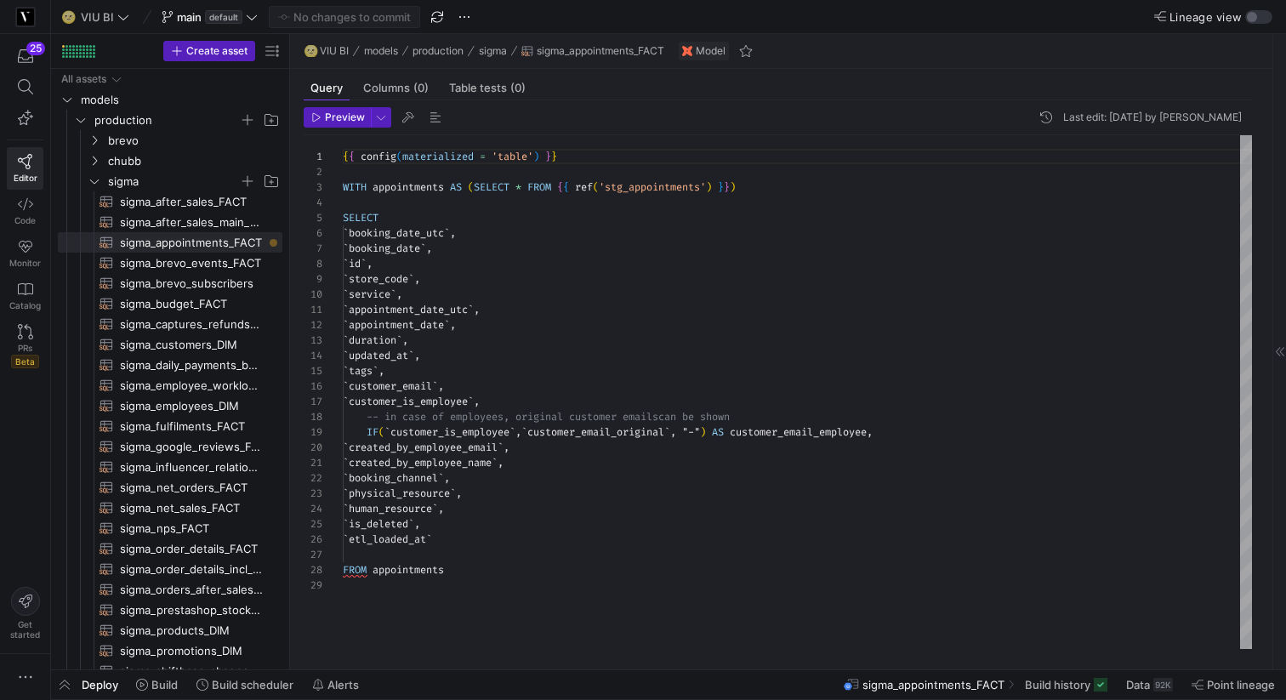
click at [480, 523] on div "{ { config ( materialized = 'table' ) } } WITH appointments AS ( SELECT * FROM …" at bounding box center [797, 392] width 909 height 514
click at [513, 326] on div "{ { config ( materialized = 'table' ) } } WITH appointments AS ( SELECT * FROM …" at bounding box center [797, 392] width 909 height 514
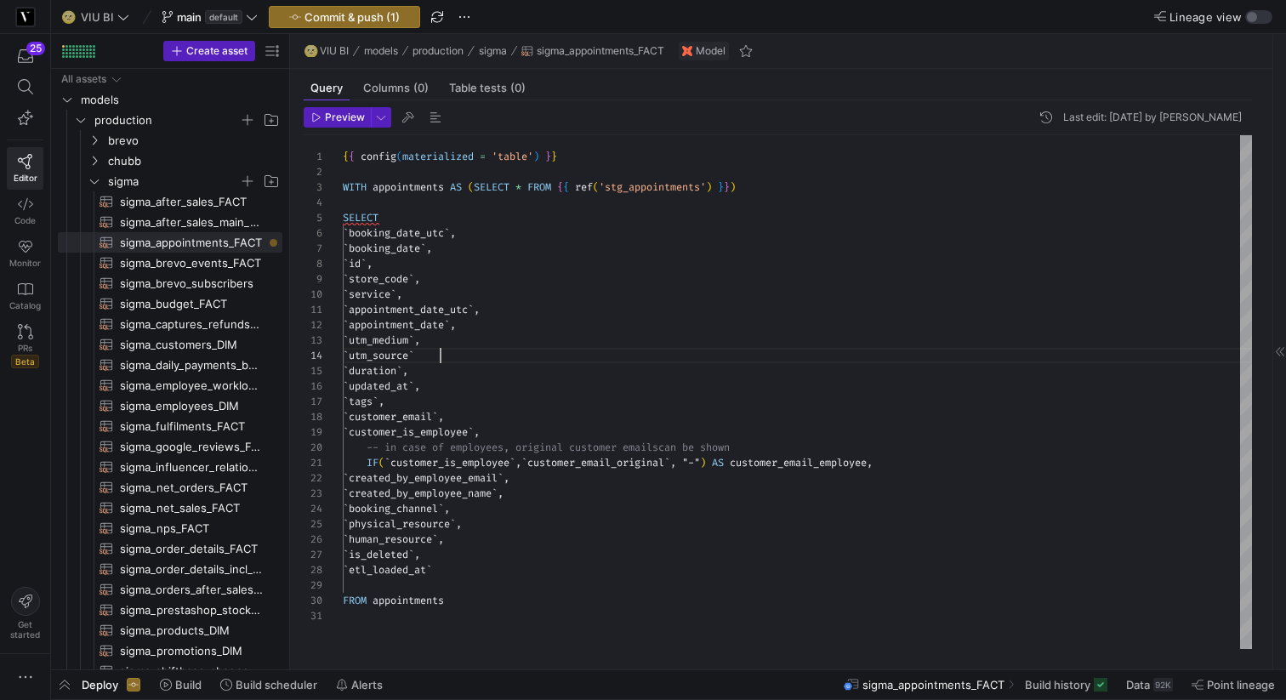
scroll to position [46, 104]
click at [510, 503] on div "{ { config ( materialized = 'table' ) } } WITH appointments AS ( SELECT * FROM …" at bounding box center [797, 392] width 909 height 514
click at [492, 331] on div "{ { config ( materialized = 'table' ) } } WITH appointments AS ( SELECT * FROM …" at bounding box center [797, 392] width 909 height 514
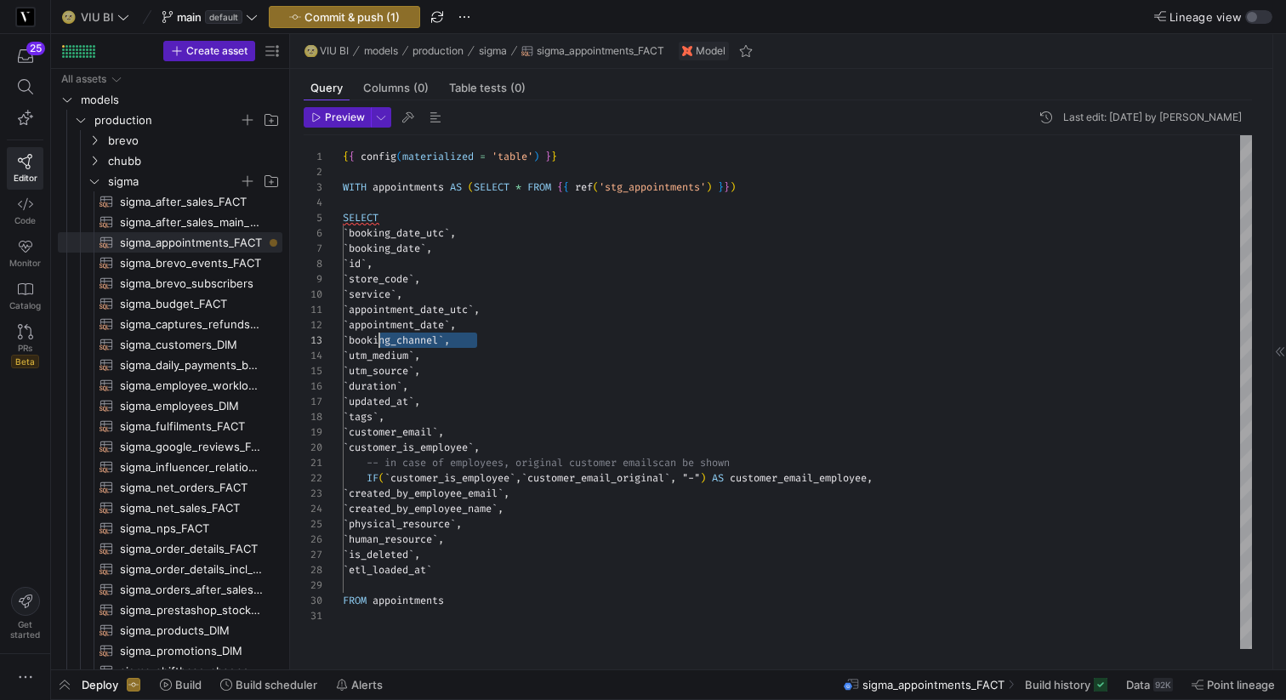
scroll to position [31, 31]
drag, startPoint x: 476, startPoint y: 337, endPoint x: 370, endPoint y: 342, distance: 106.4
click at [370, 342] on div "{ { config ( materialized = 'table' ) } } WITH appointments AS ( SELECT * FROM …" at bounding box center [797, 392] width 909 height 514
type textarea "`appointment_date_utc`, `appointment_date`, `booking_channel`, `utm_medium`, `u…"
click at [382, 116] on span "button" at bounding box center [381, 117] width 19 height 19
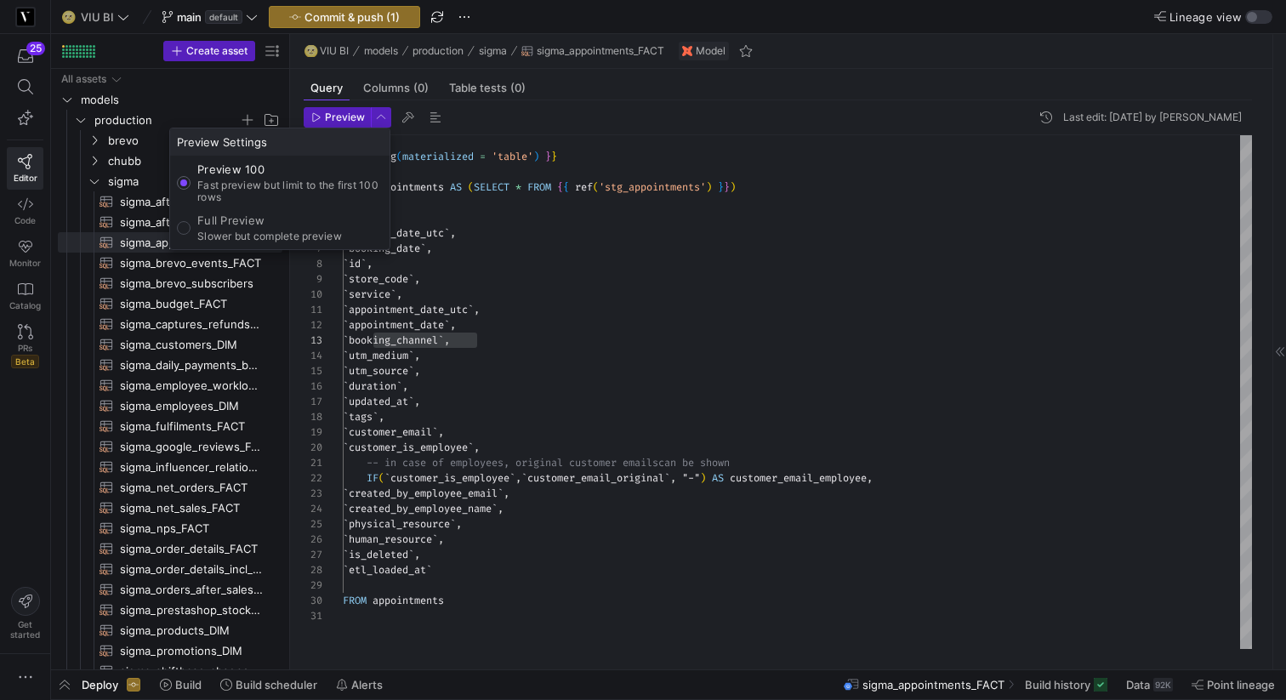
click at [278, 215] on p "Full Preview" at bounding box center [269, 220] width 145 height 14
click at [190, 221] on input "Full Preview Slower but complete preview" at bounding box center [184, 228] width 14 height 14
radio input "true"
click at [343, 118] on div at bounding box center [643, 350] width 1286 height 700
click at [343, 118] on span "Preview" at bounding box center [345, 117] width 40 height 12
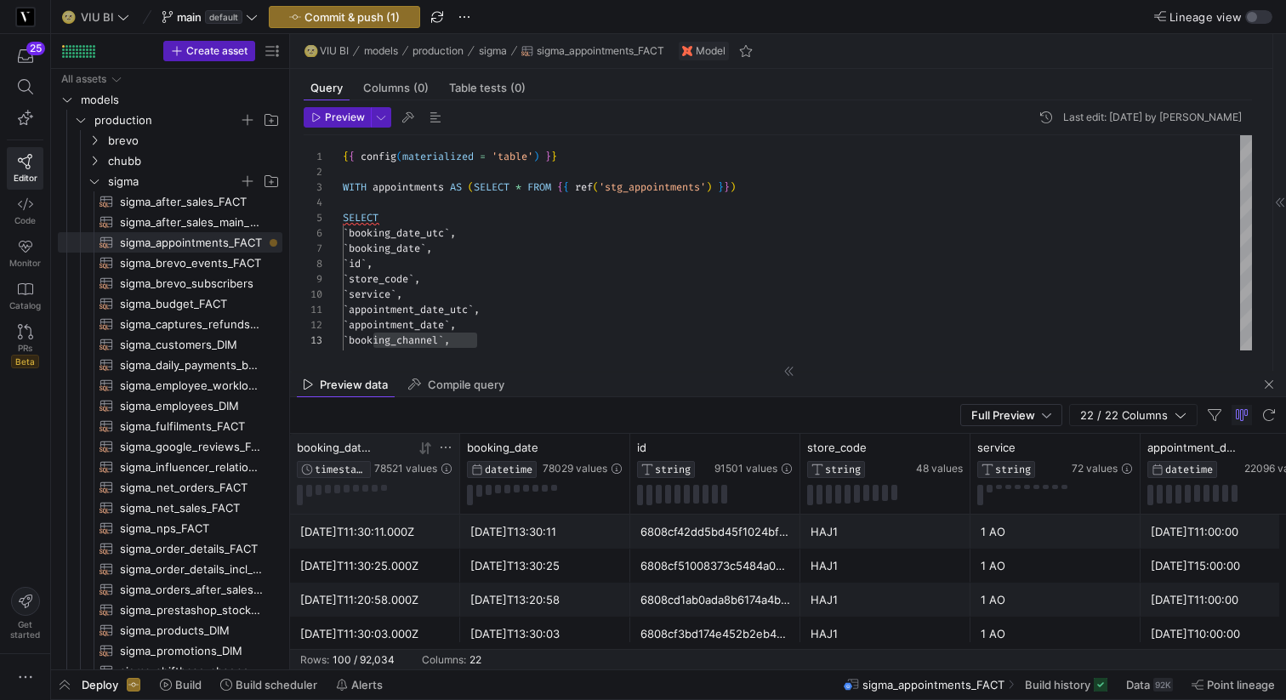
click at [420, 453] on icon at bounding box center [425, 448] width 14 height 14
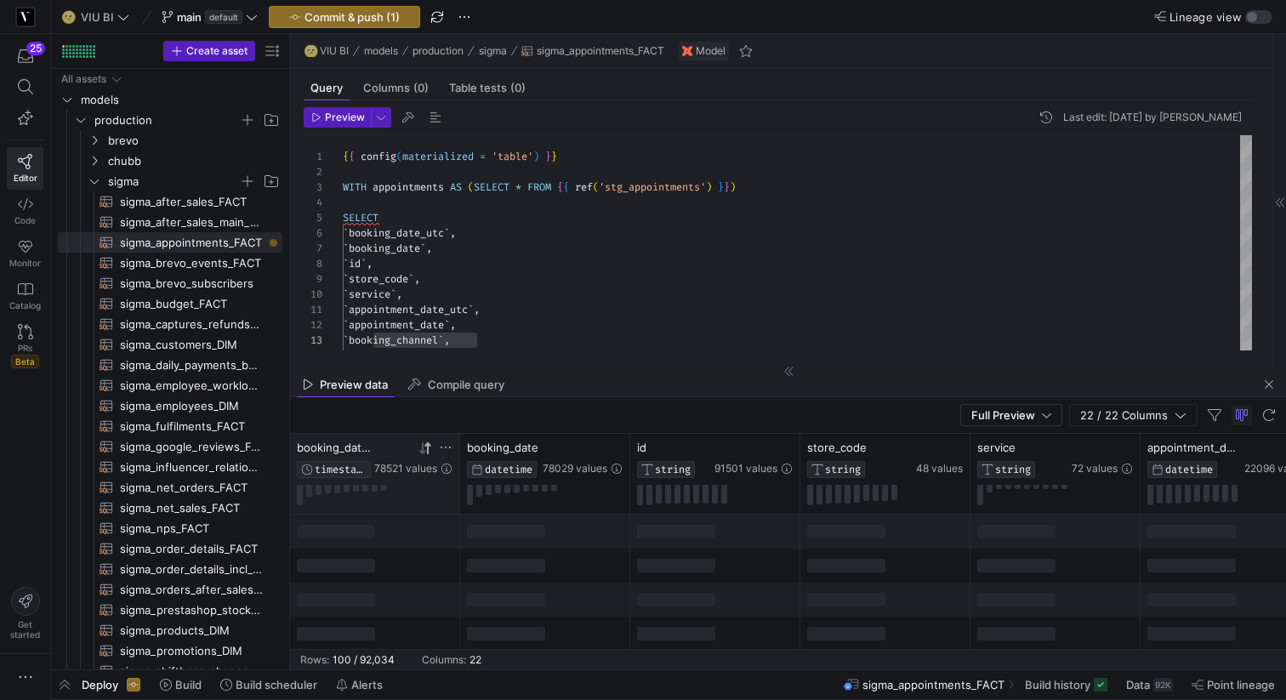
click at [420, 453] on icon at bounding box center [425, 448] width 14 height 14
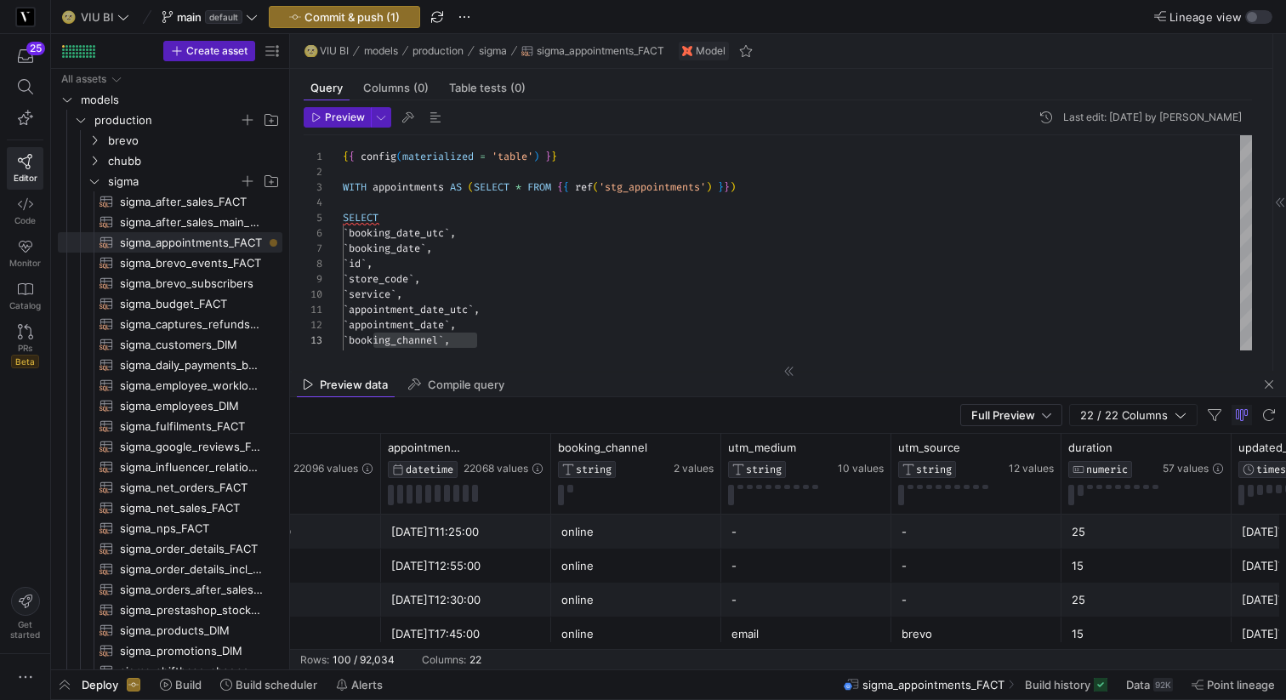
scroll to position [0, 0]
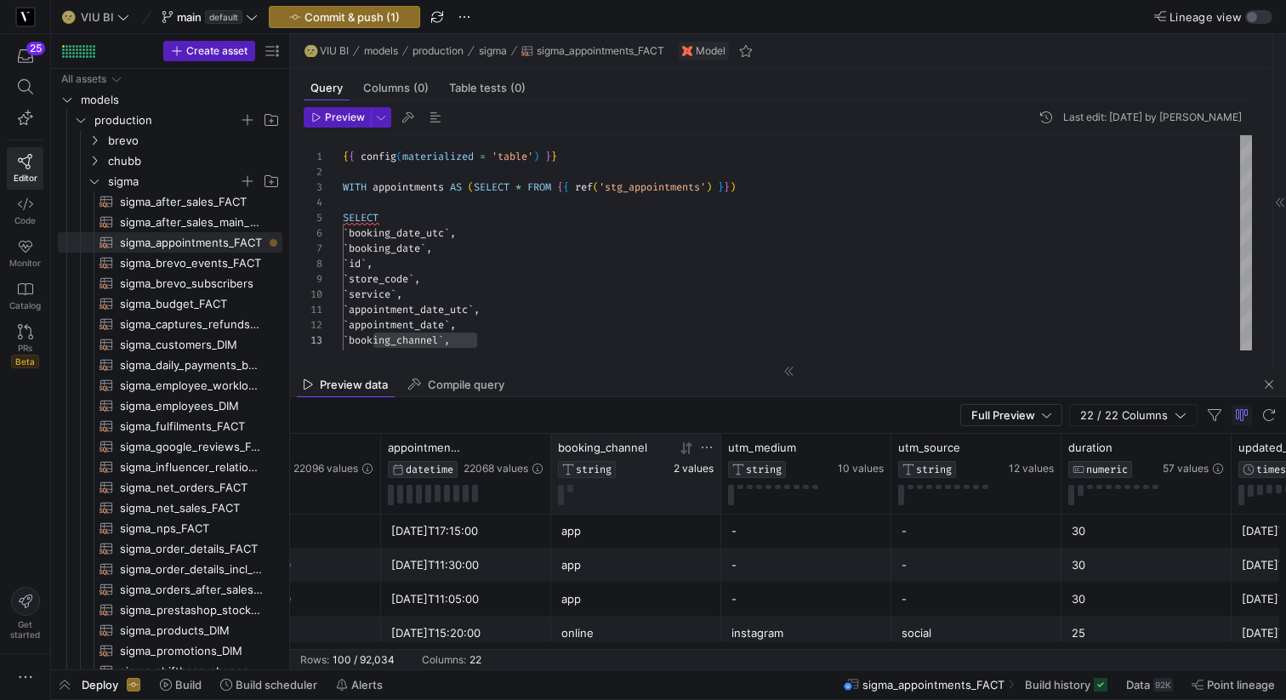
click at [699, 466] on span "2 values" at bounding box center [693, 469] width 40 height 12
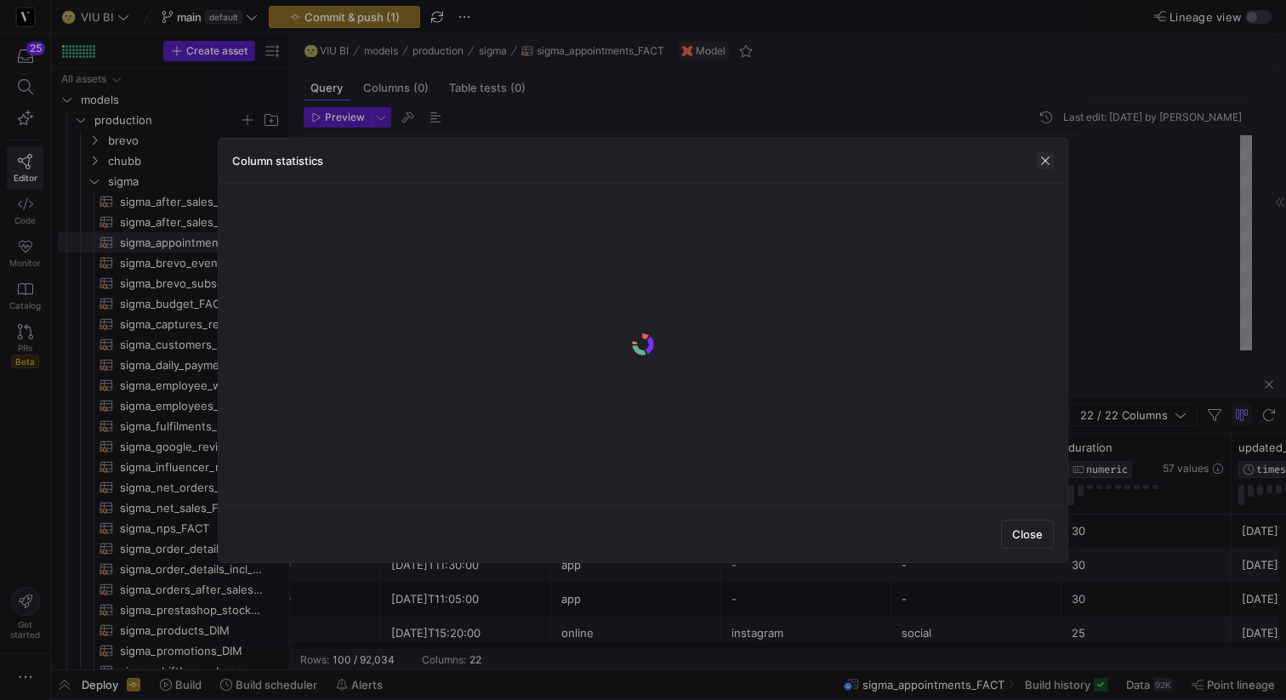
click at [1046, 166] on span "button" at bounding box center [1044, 160] width 17 height 17
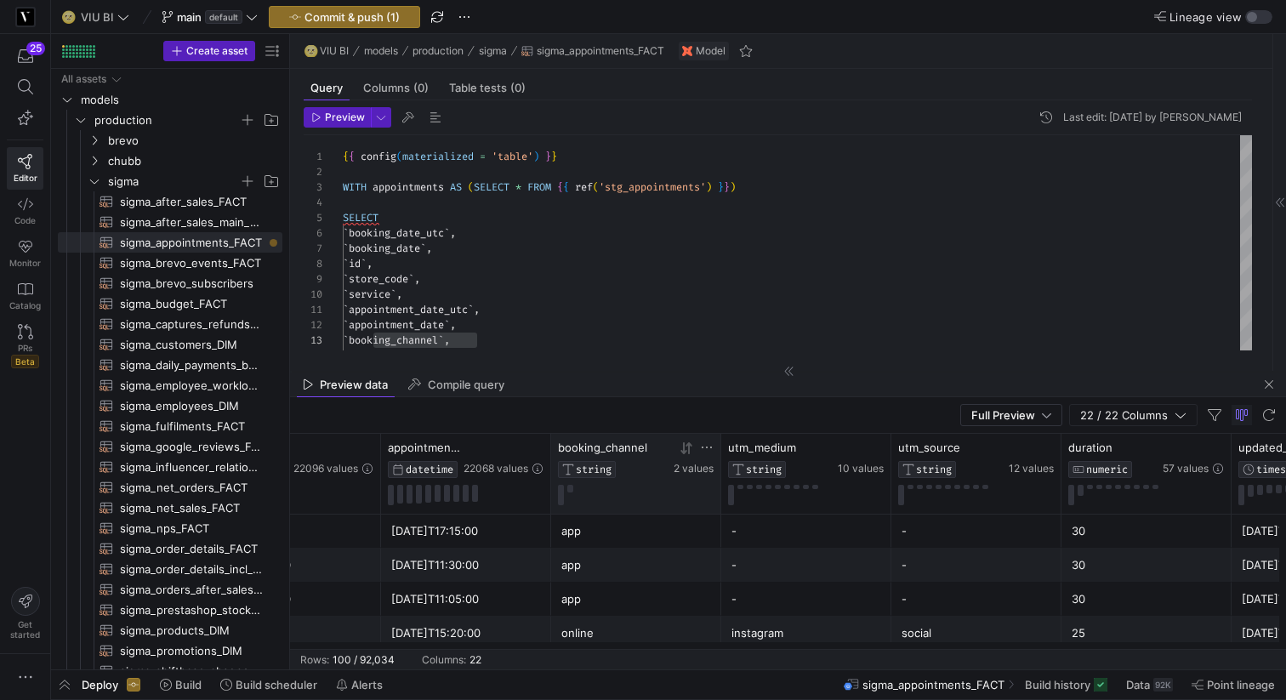
click at [704, 446] on icon at bounding box center [707, 447] width 14 height 14
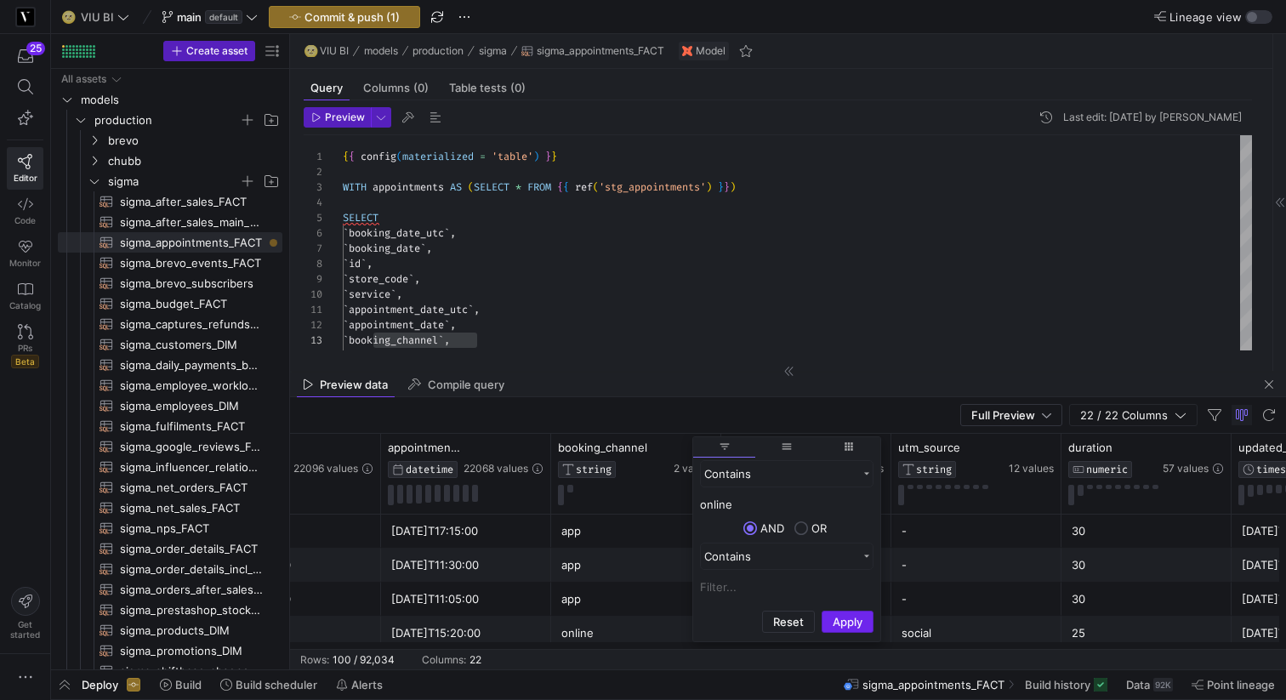
type input "online"
click at [837, 619] on button "Apply" at bounding box center [847, 621] width 52 height 22
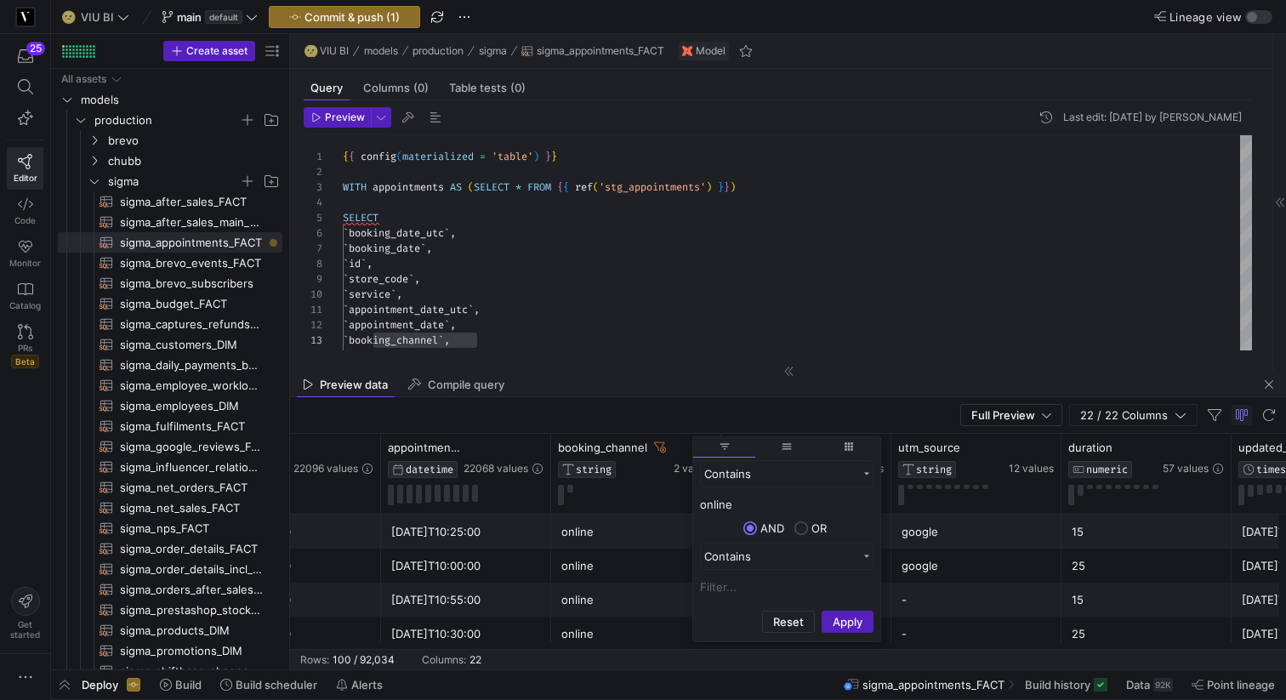
click at [627, 589] on div "online" at bounding box center [636, 599] width 150 height 33
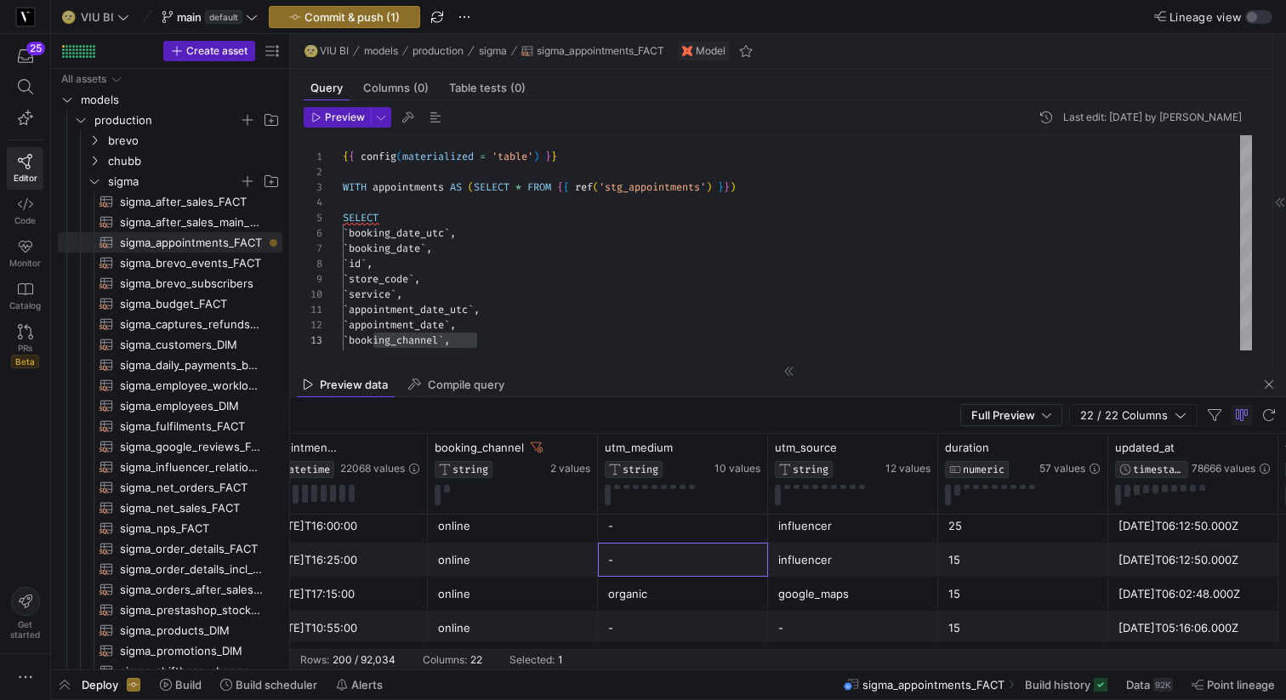
click at [730, 559] on div "-" at bounding box center [683, 559] width 150 height 33
click at [786, 572] on div "influencer" at bounding box center [853, 559] width 150 height 33
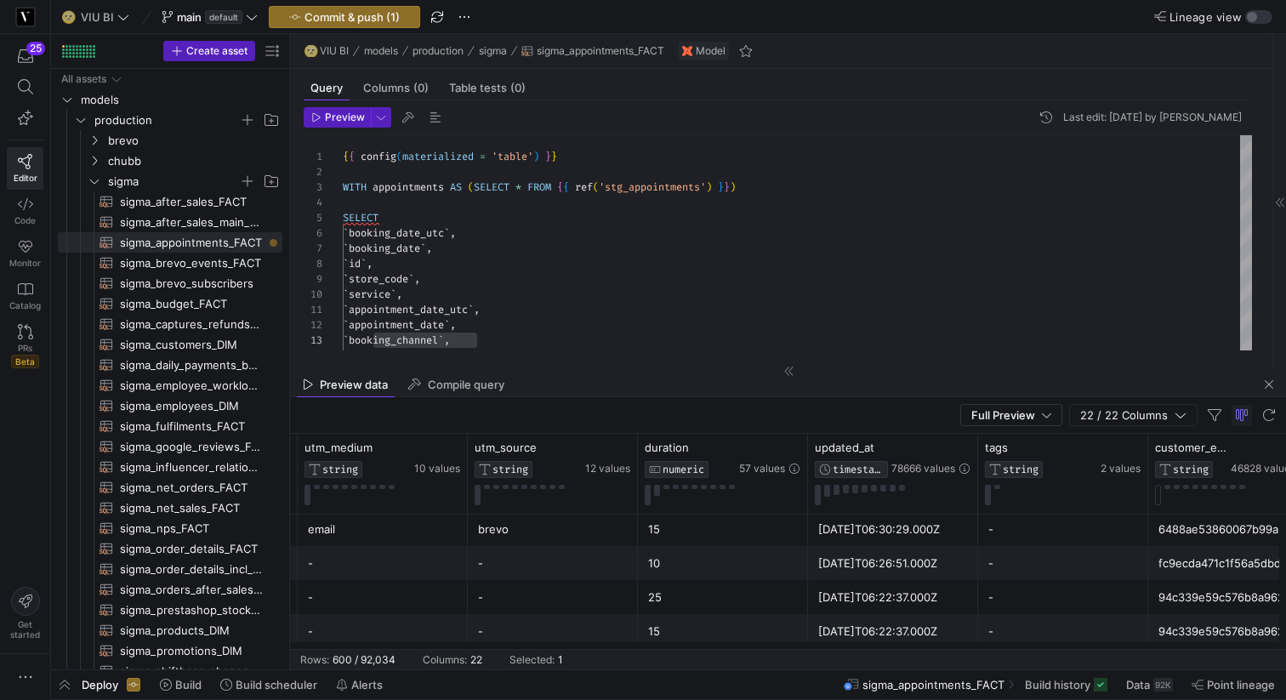
drag, startPoint x: 974, startPoint y: 451, endPoint x: 882, endPoint y: 417, distance: 99.0
click at [882, 417] on y42-sql-data-preview "Full Preview 22 / 22 Columns Drag here to set row groups Drag here to set colum…" at bounding box center [788, 533] width 996 height 272
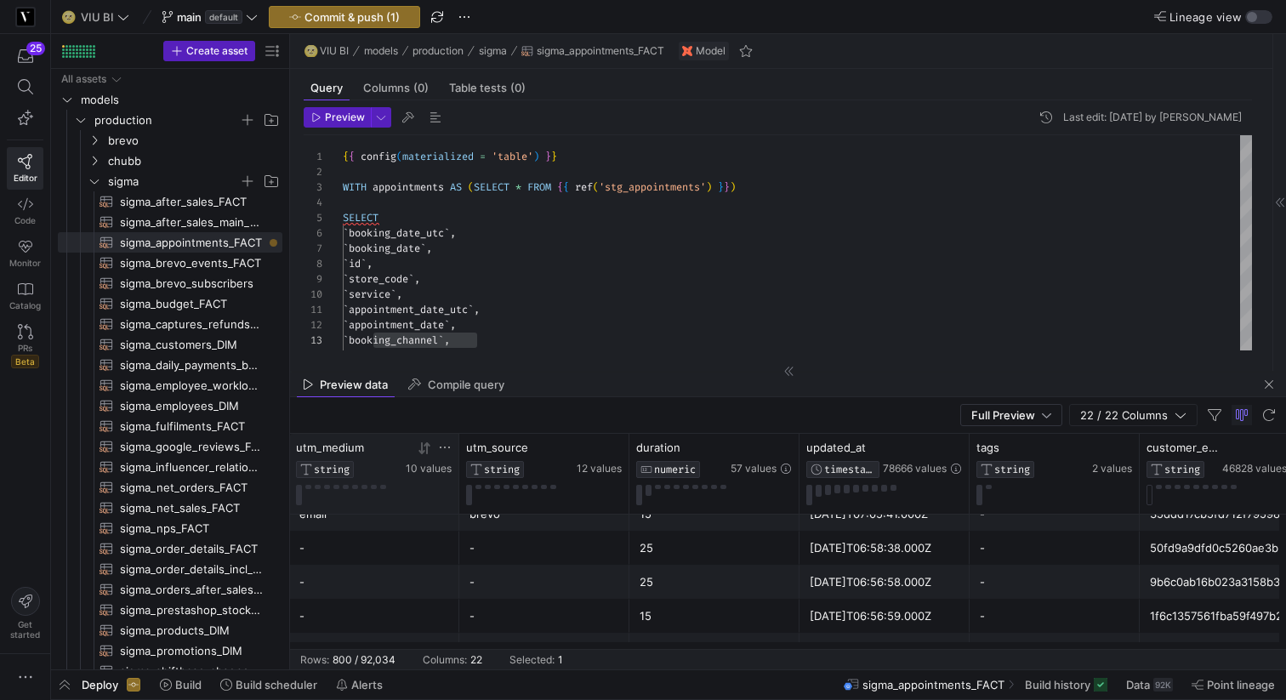
click at [446, 448] on icon at bounding box center [445, 447] width 14 height 14
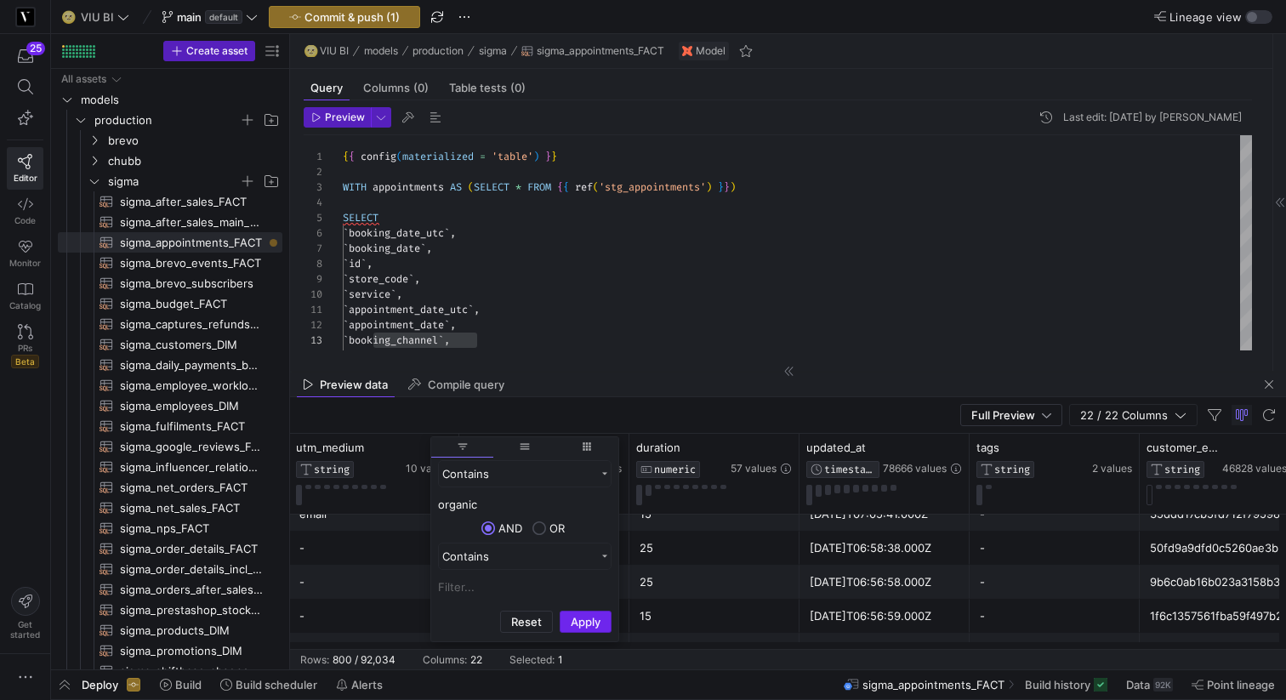
type input "organic"
click at [579, 617] on button "Apply" at bounding box center [585, 621] width 52 height 22
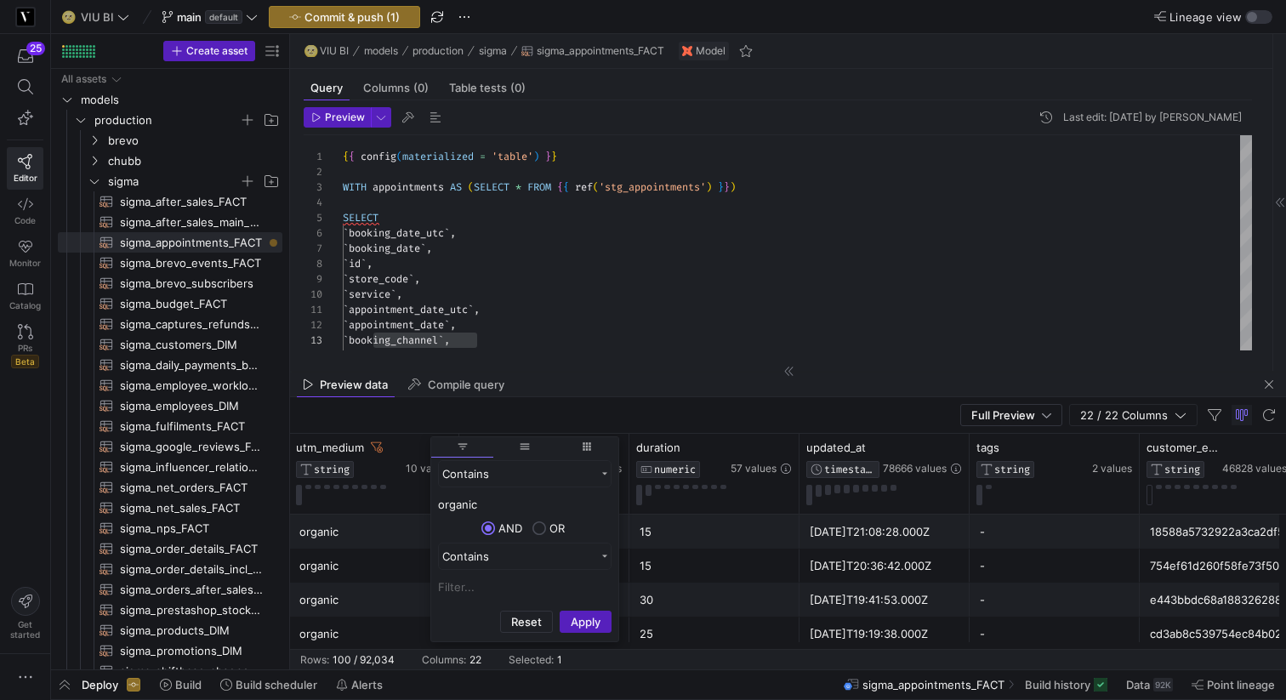
click at [399, 593] on div "organic" at bounding box center [374, 599] width 150 height 33
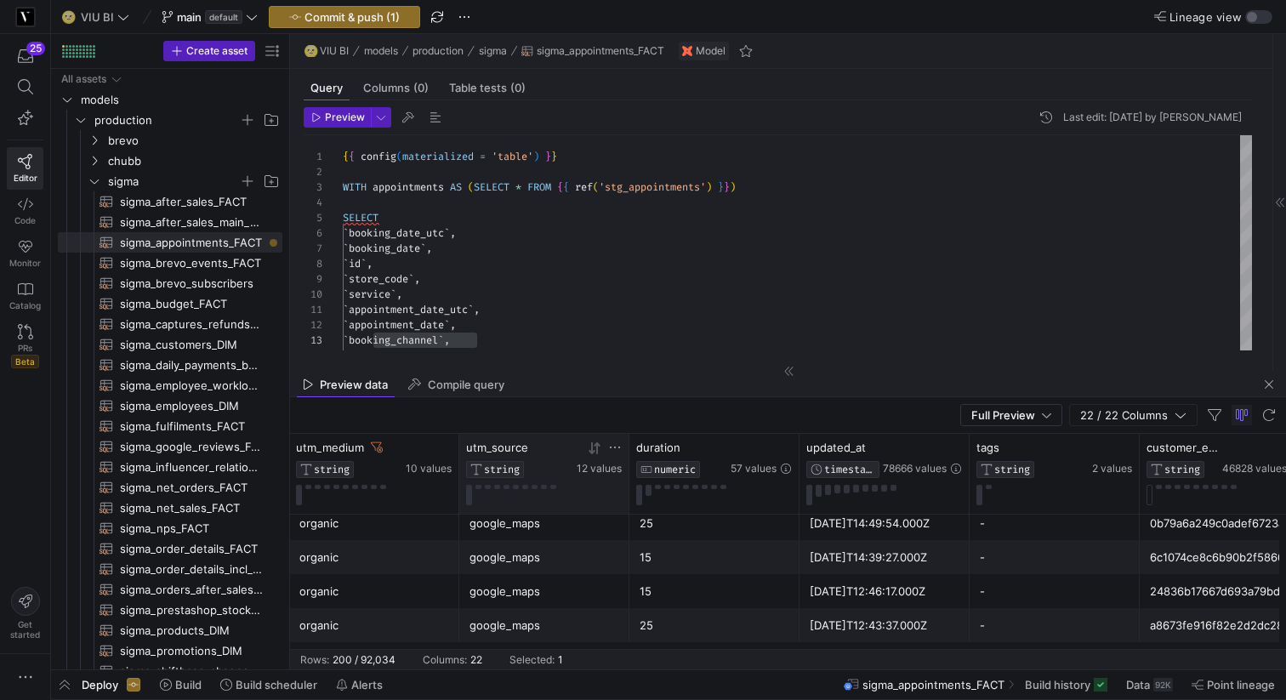
click at [588, 447] on icon at bounding box center [595, 448] width 14 height 14
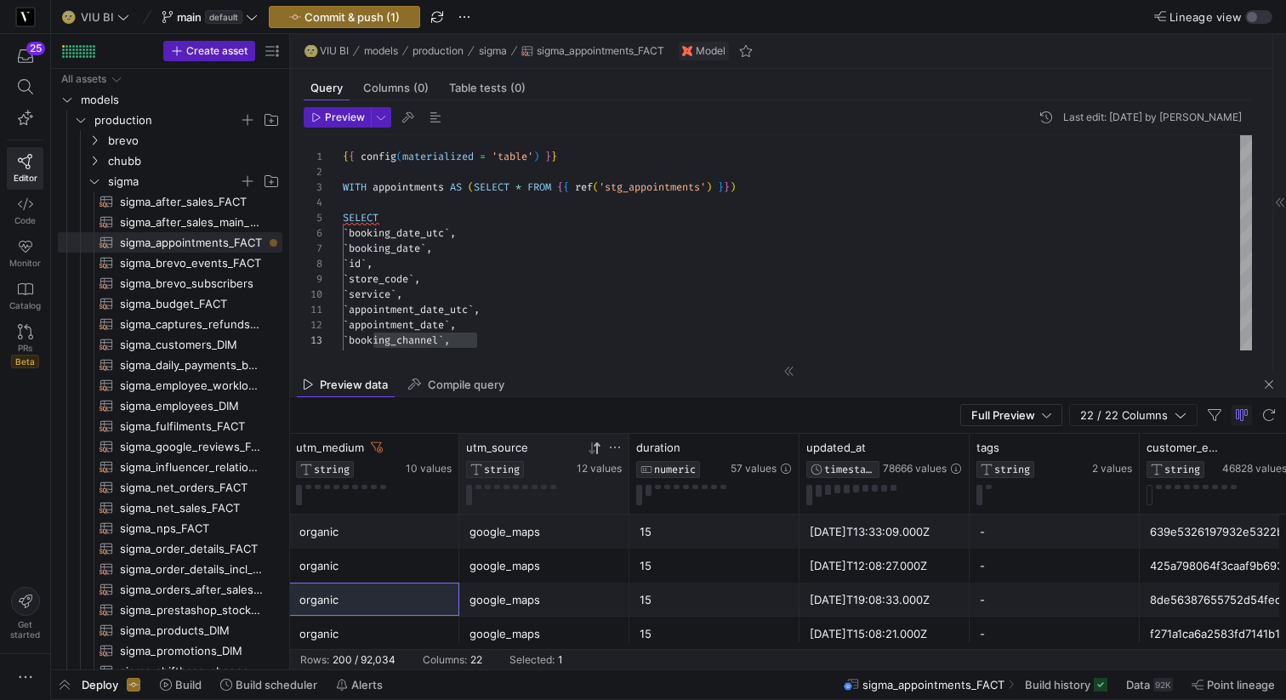
click at [593, 453] on icon at bounding box center [595, 448] width 14 height 14
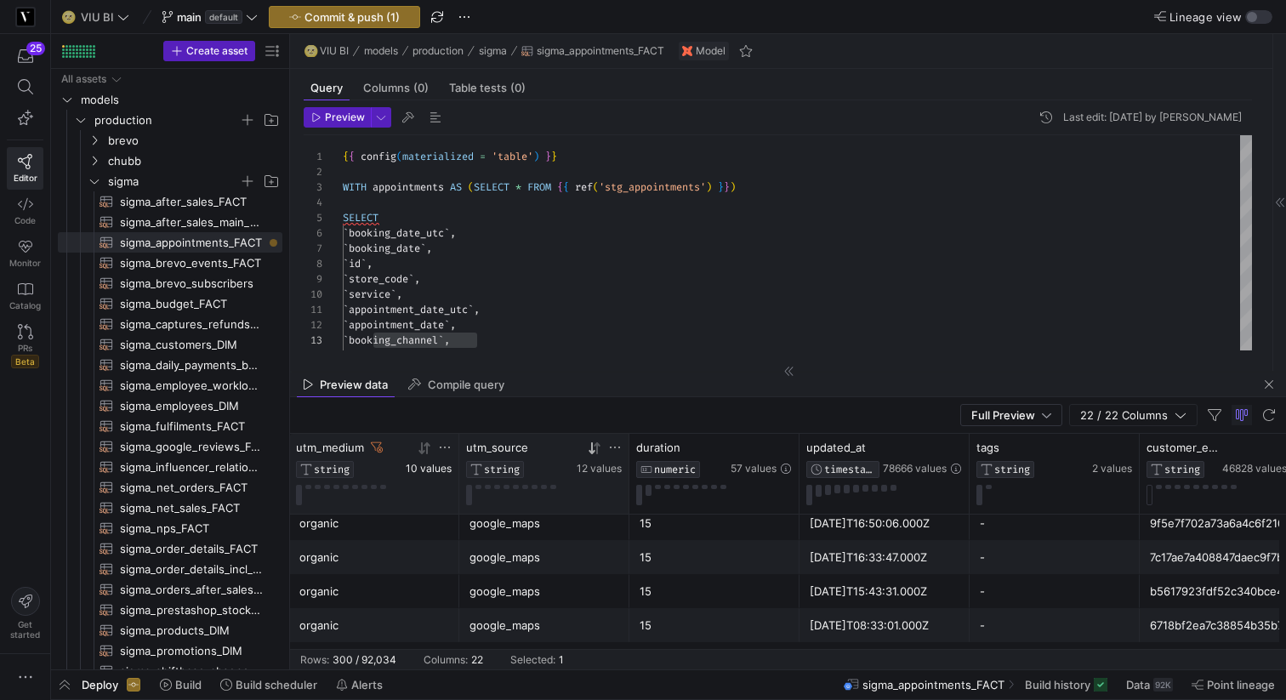
click at [428, 469] on span "10 values" at bounding box center [429, 469] width 46 height 12
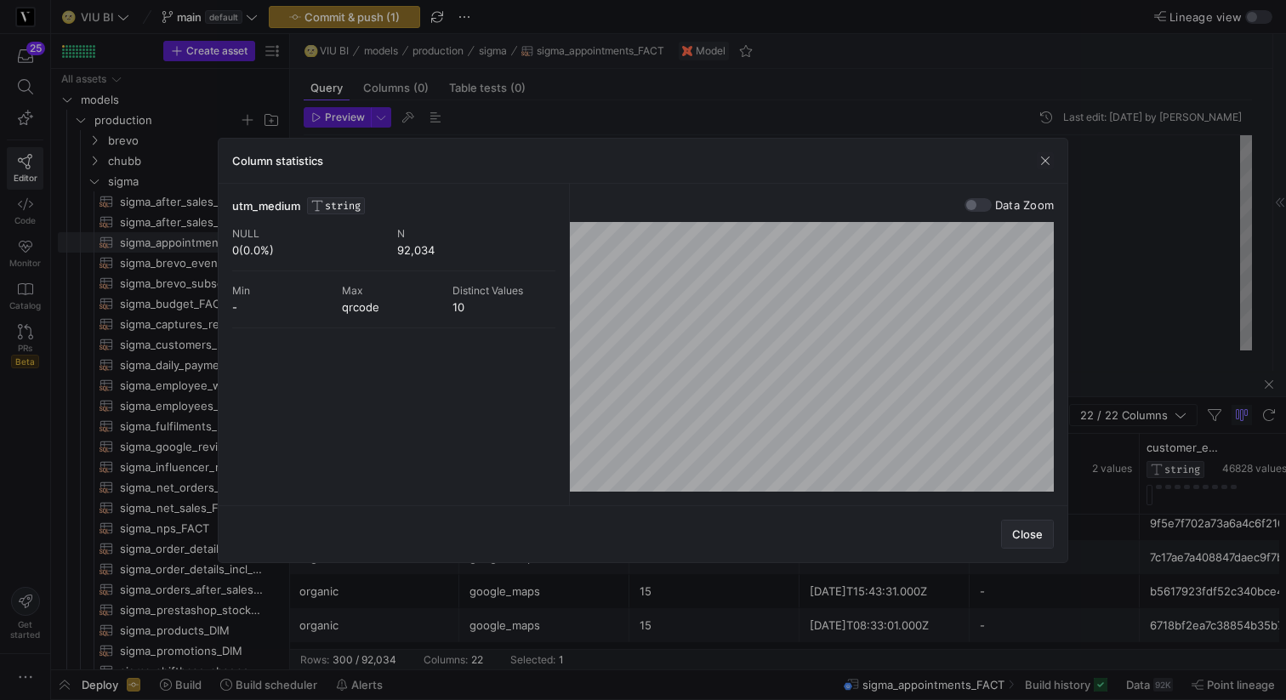
click at [1027, 529] on span "Close" at bounding box center [1027, 534] width 31 height 14
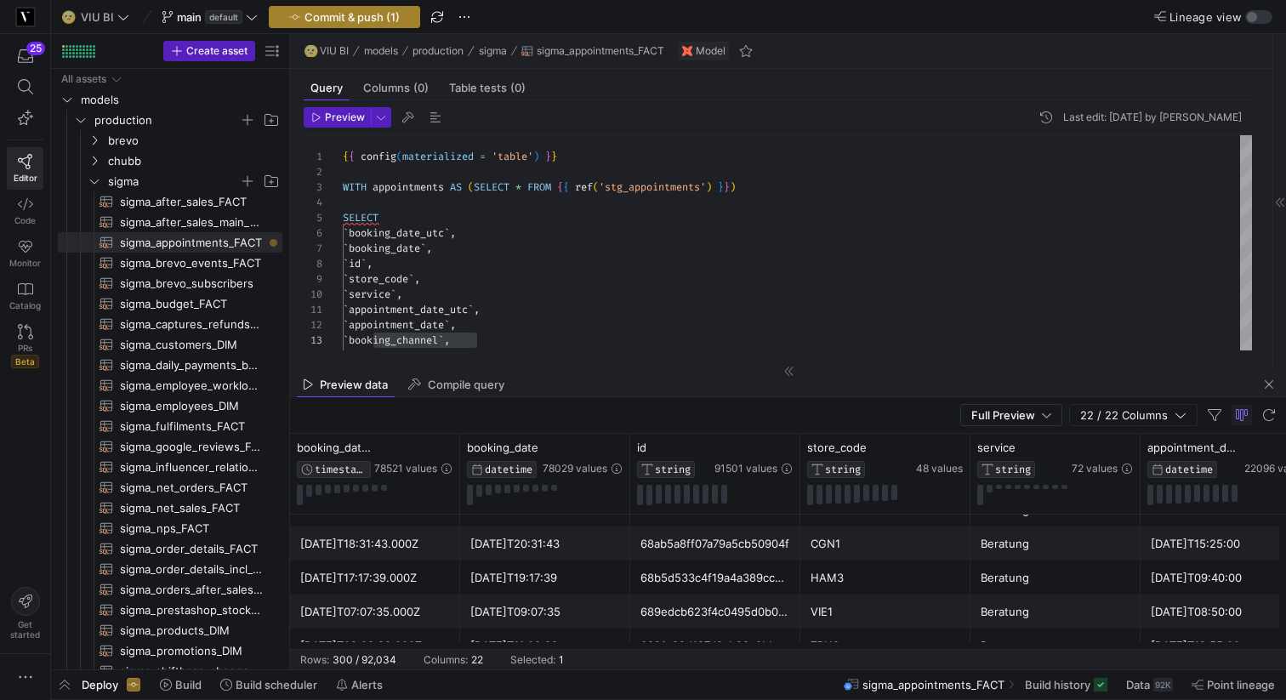
click at [341, 20] on span "Commit & push (1)" at bounding box center [351, 17] width 95 height 14
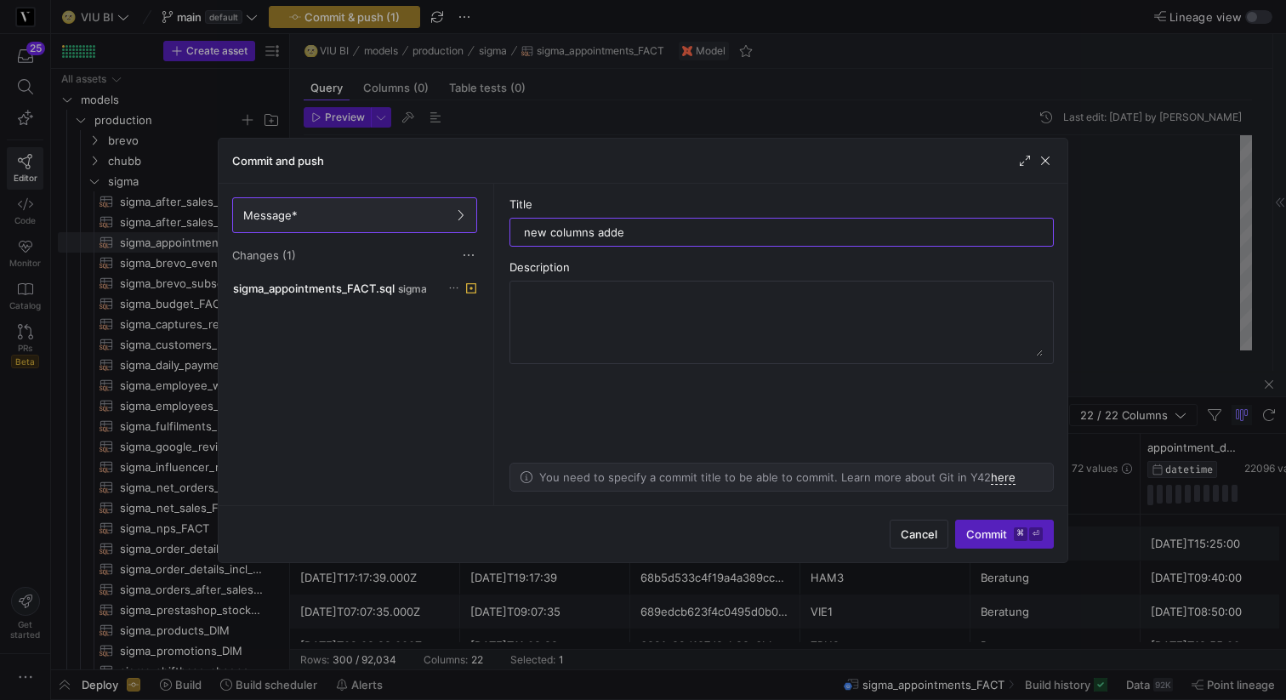
type input "new columns added"
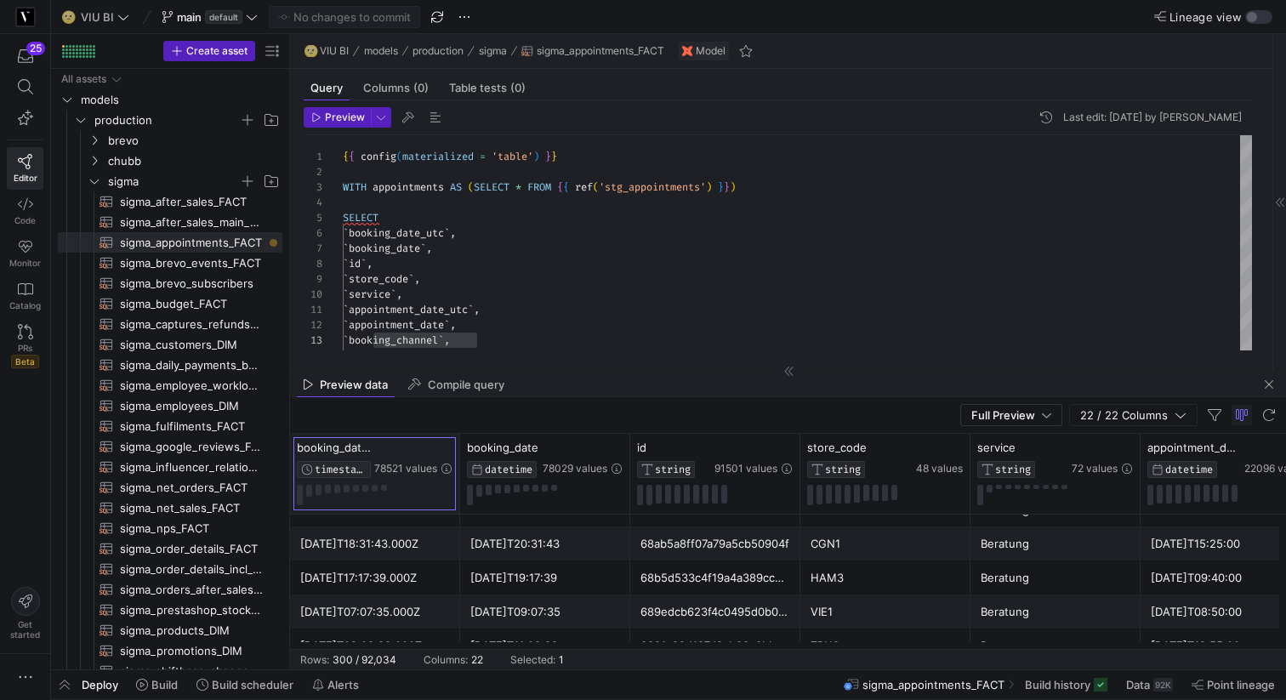
click at [459, 446] on div "booking_date_utc TIMESTAMP 78521 values" at bounding box center [375, 474] width 170 height 80
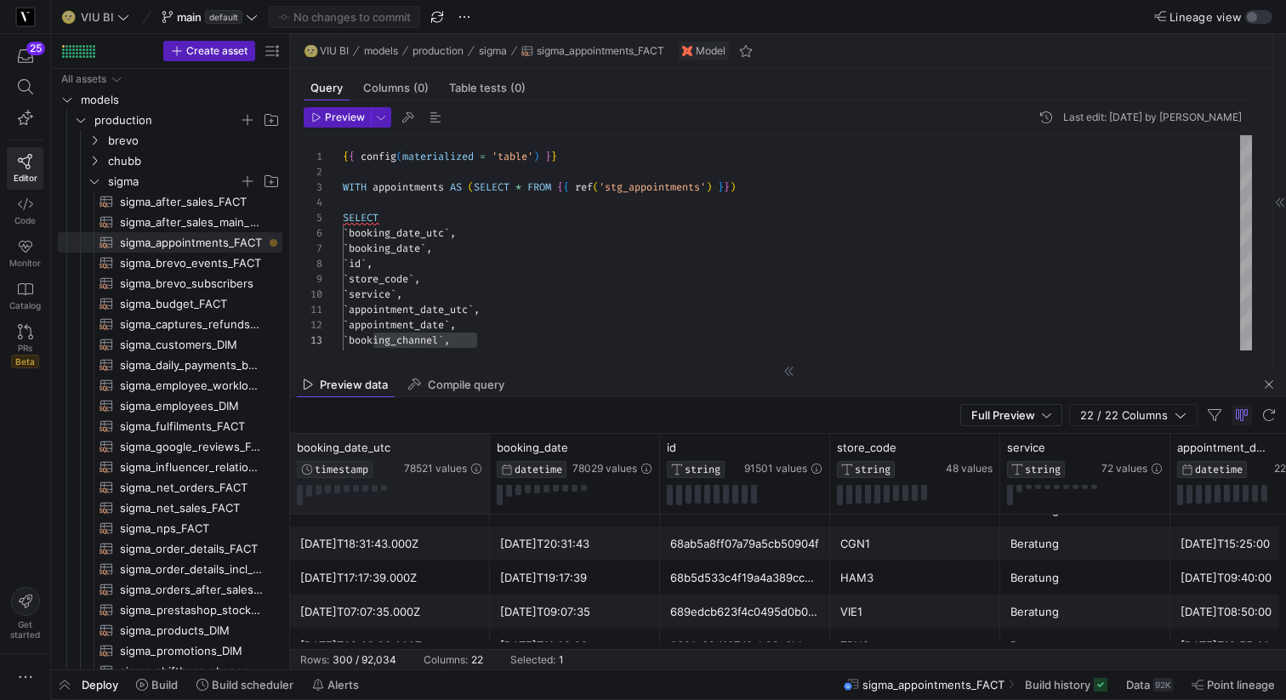
drag, startPoint x: 458, startPoint y: 446, endPoint x: 488, endPoint y: 446, distance: 29.8
click at [488, 446] on div at bounding box center [488, 474] width 7 height 80
click at [166, 687] on span "Build" at bounding box center [164, 685] width 26 height 14
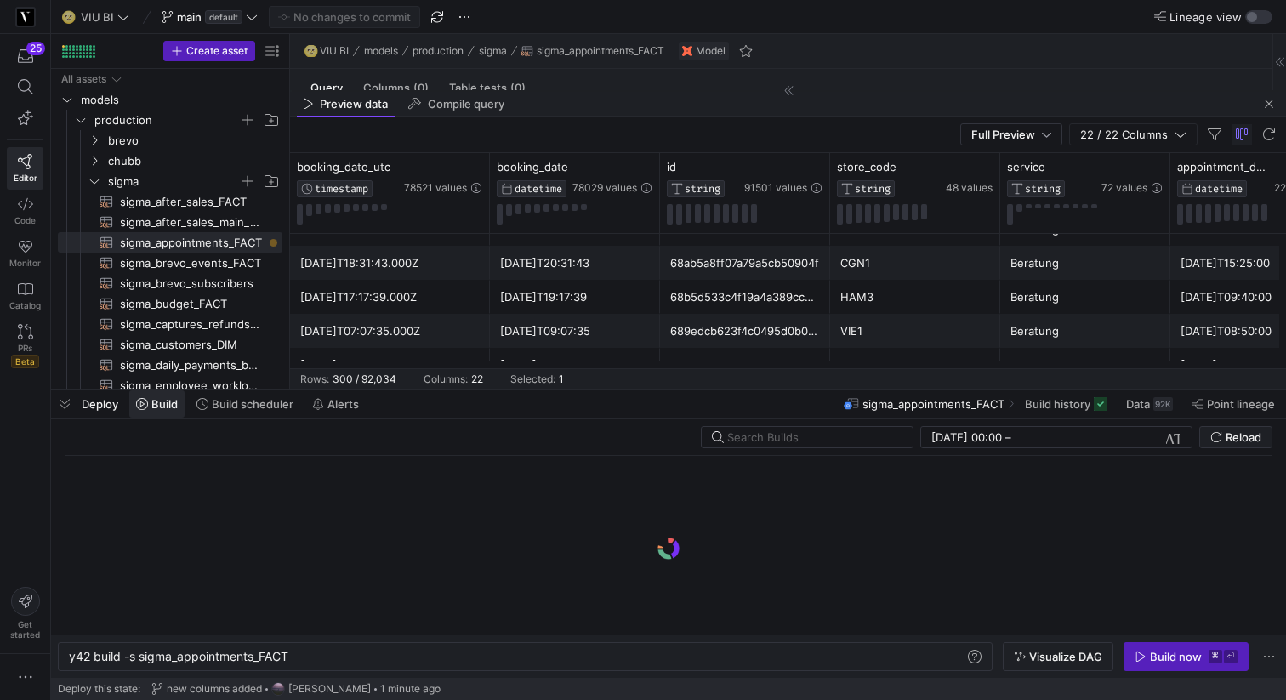
scroll to position [0, 220]
click at [1169, 660] on div "Build now" at bounding box center [1176, 657] width 52 height 14
